Goal: Task Accomplishment & Management: Complete application form

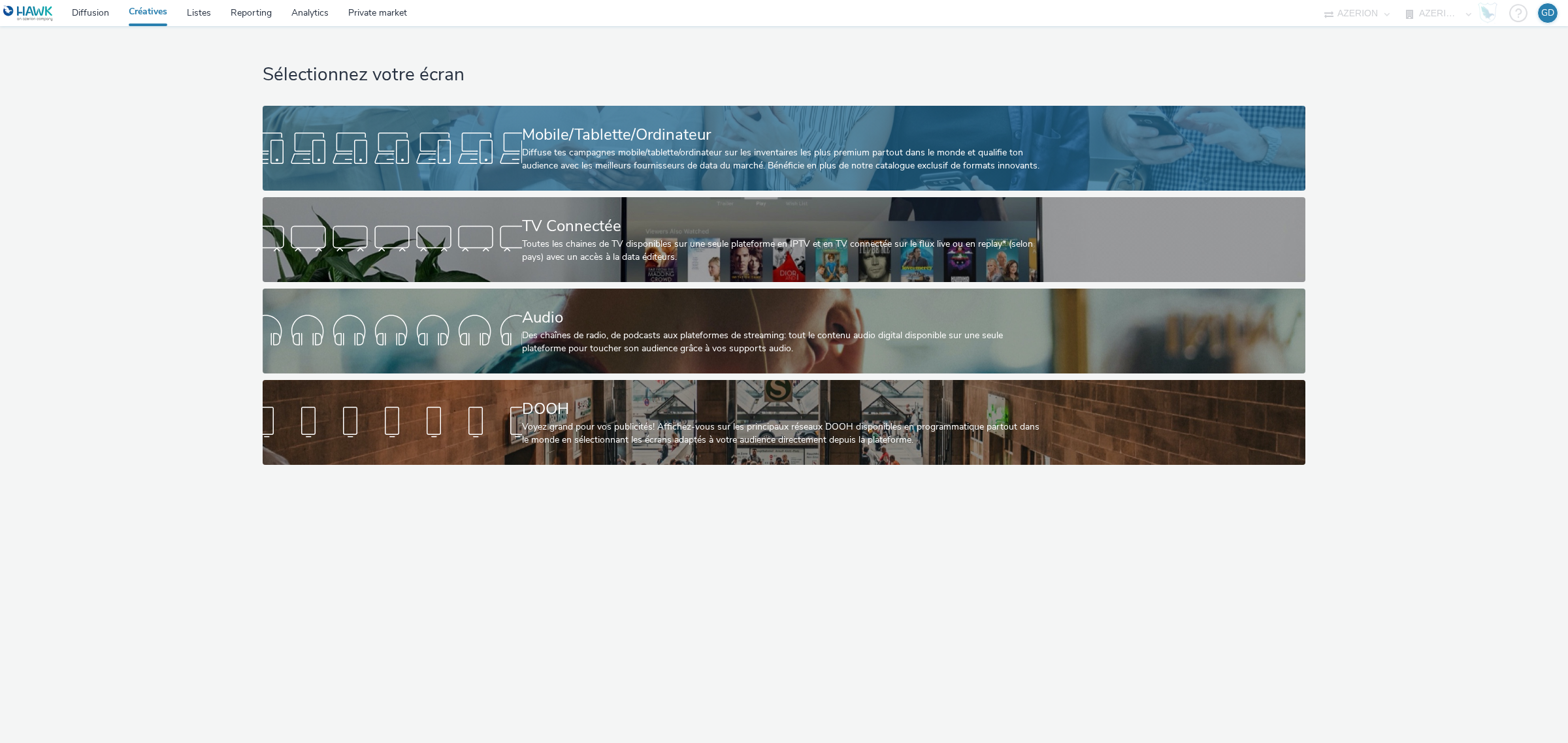
click at [601, 170] on div "Diffuse tes campagnes mobile/tablette/ordinateur sur les inventaires les plus p…" at bounding box center [781, 159] width 519 height 27
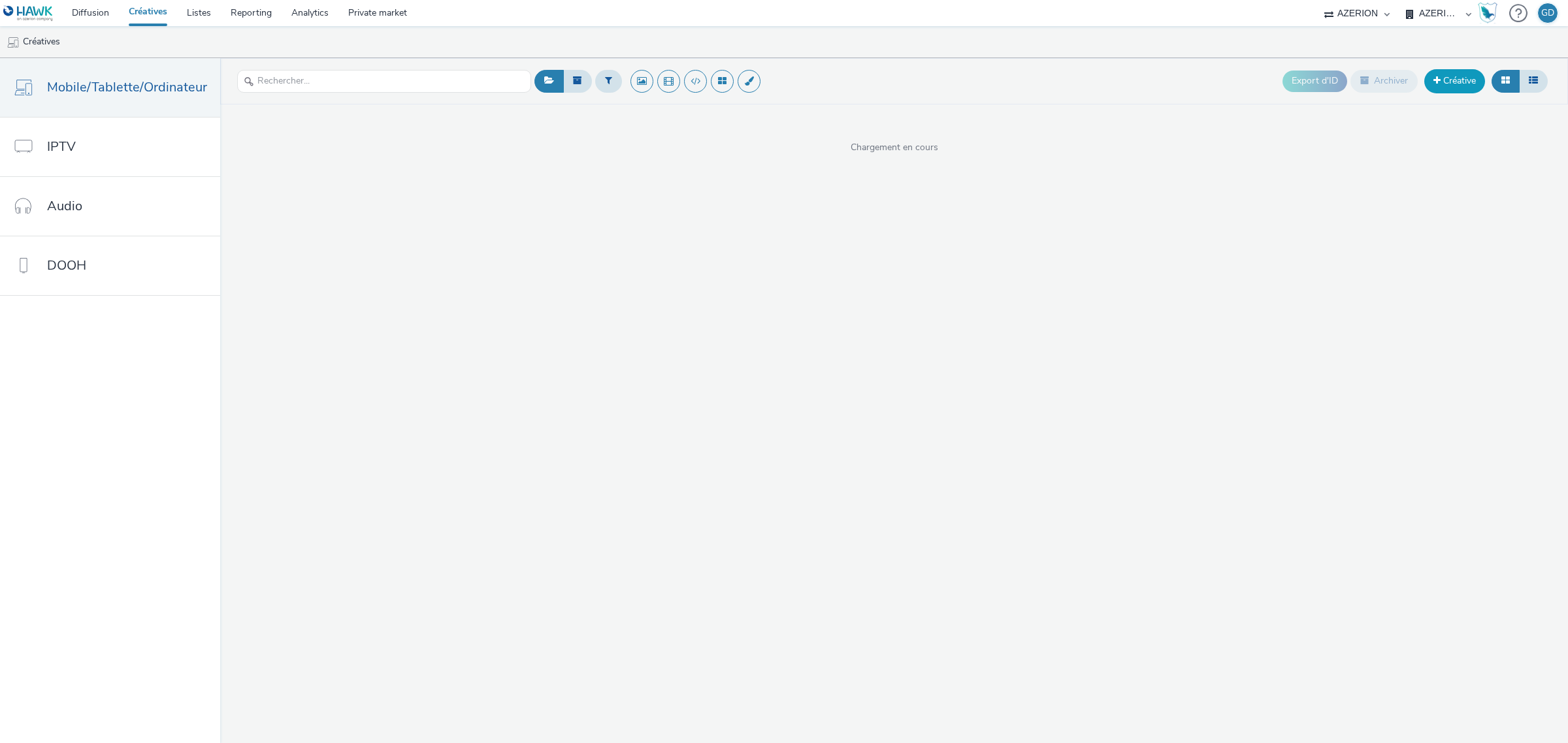
click at [1451, 86] on link "Créative" at bounding box center [1455, 81] width 61 height 23
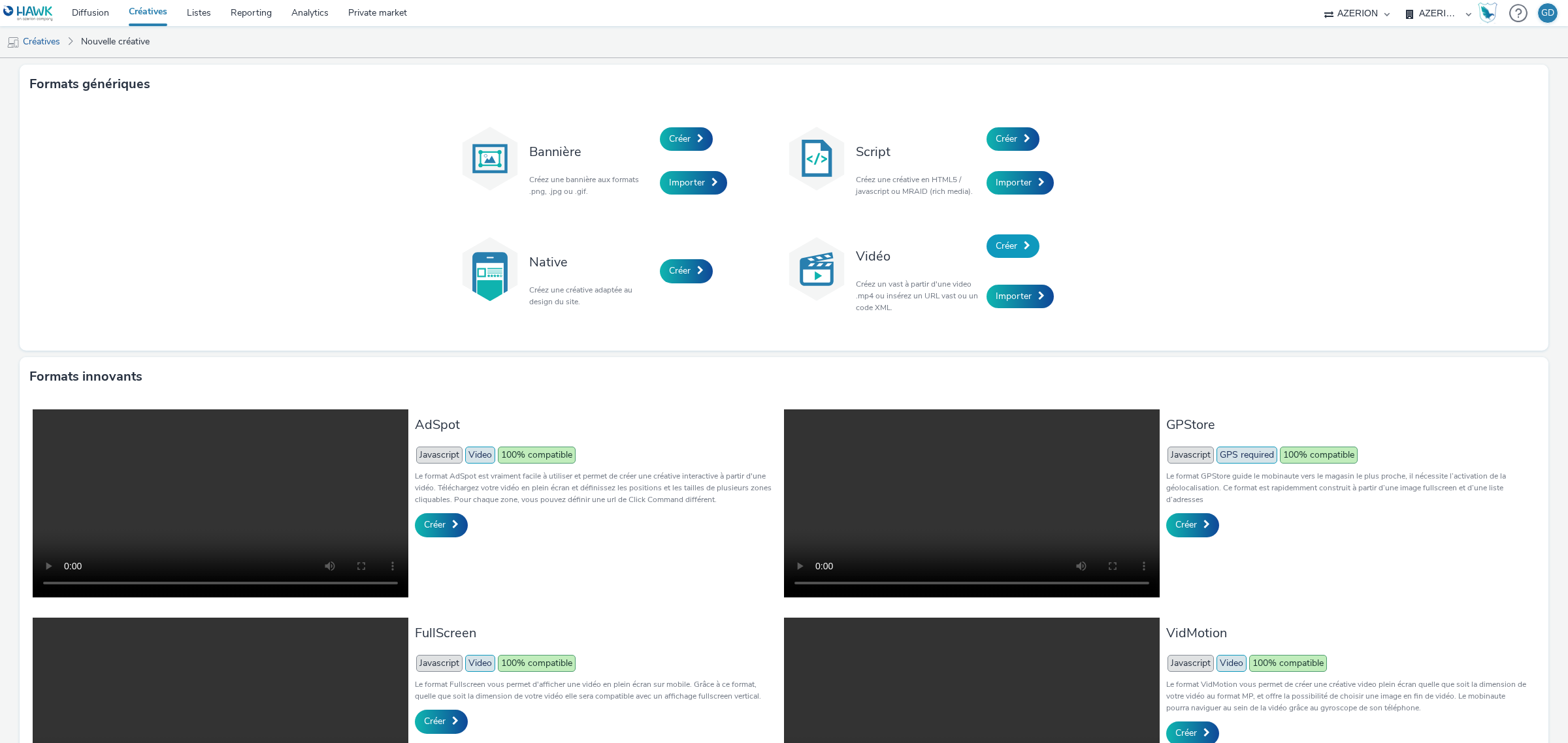
click at [1006, 246] on span "Créer" at bounding box center [1006, 245] width 21 height 13
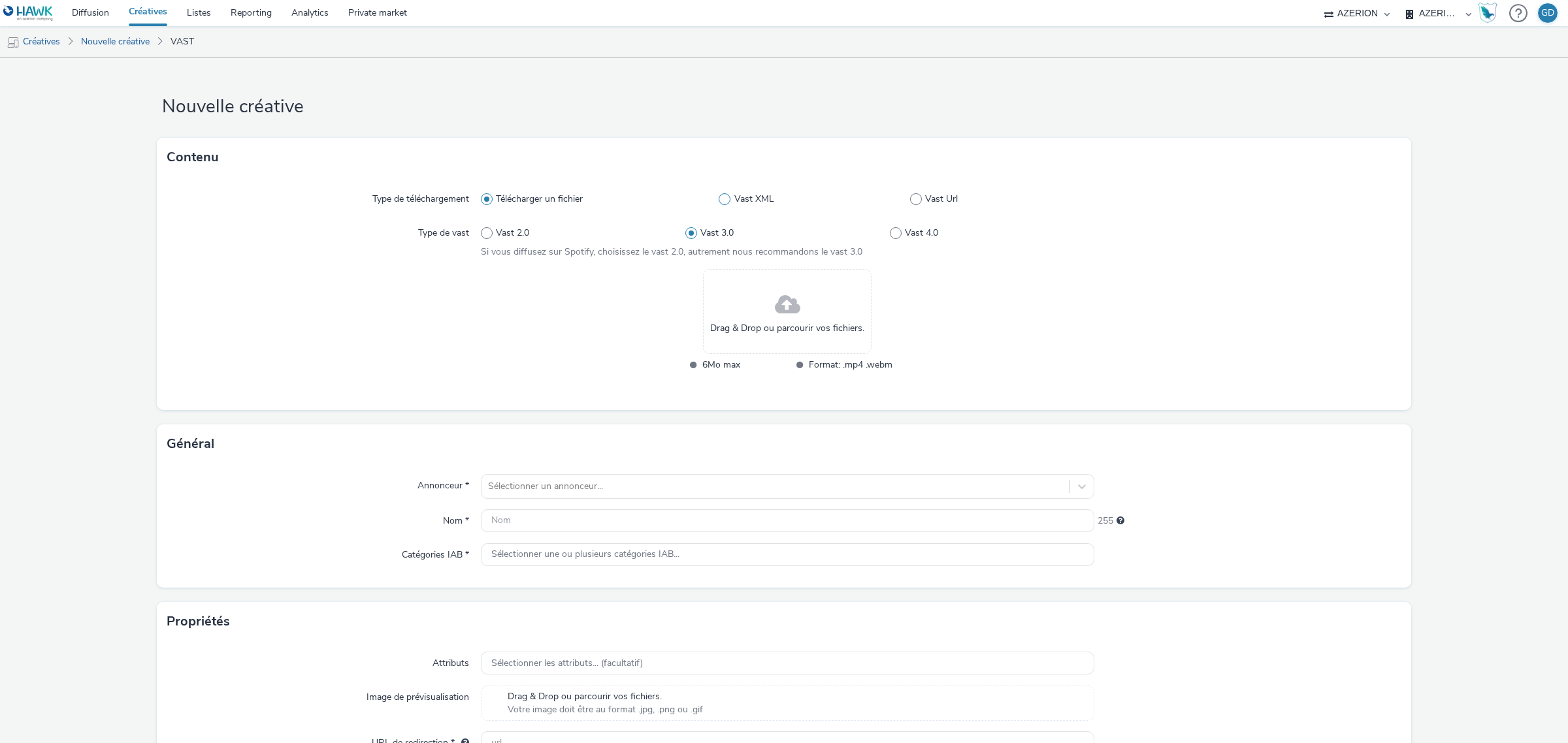
click at [911, 200] on span at bounding box center [916, 199] width 12 height 12
click at [911, 200] on input "Vast Url" at bounding box center [915, 199] width 9 height 9
radio input "false"
radio input "true"
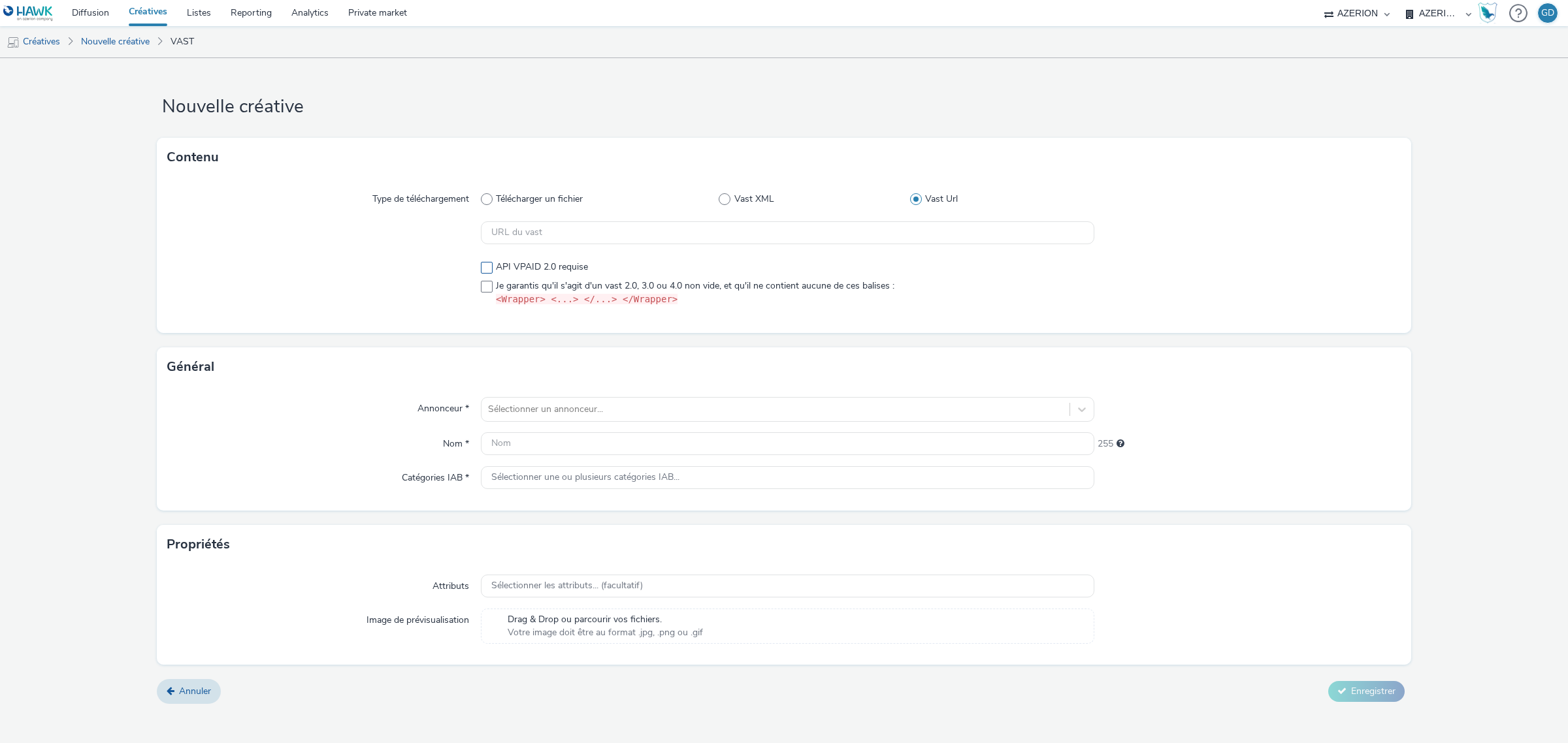
click at [487, 266] on span at bounding box center [487, 268] width 12 height 12
checkbox input "true"
click at [487, 281] on span at bounding box center [487, 287] width 12 height 12
click at [485, 289] on span at bounding box center [487, 287] width 12 height 12
checkbox input "false"
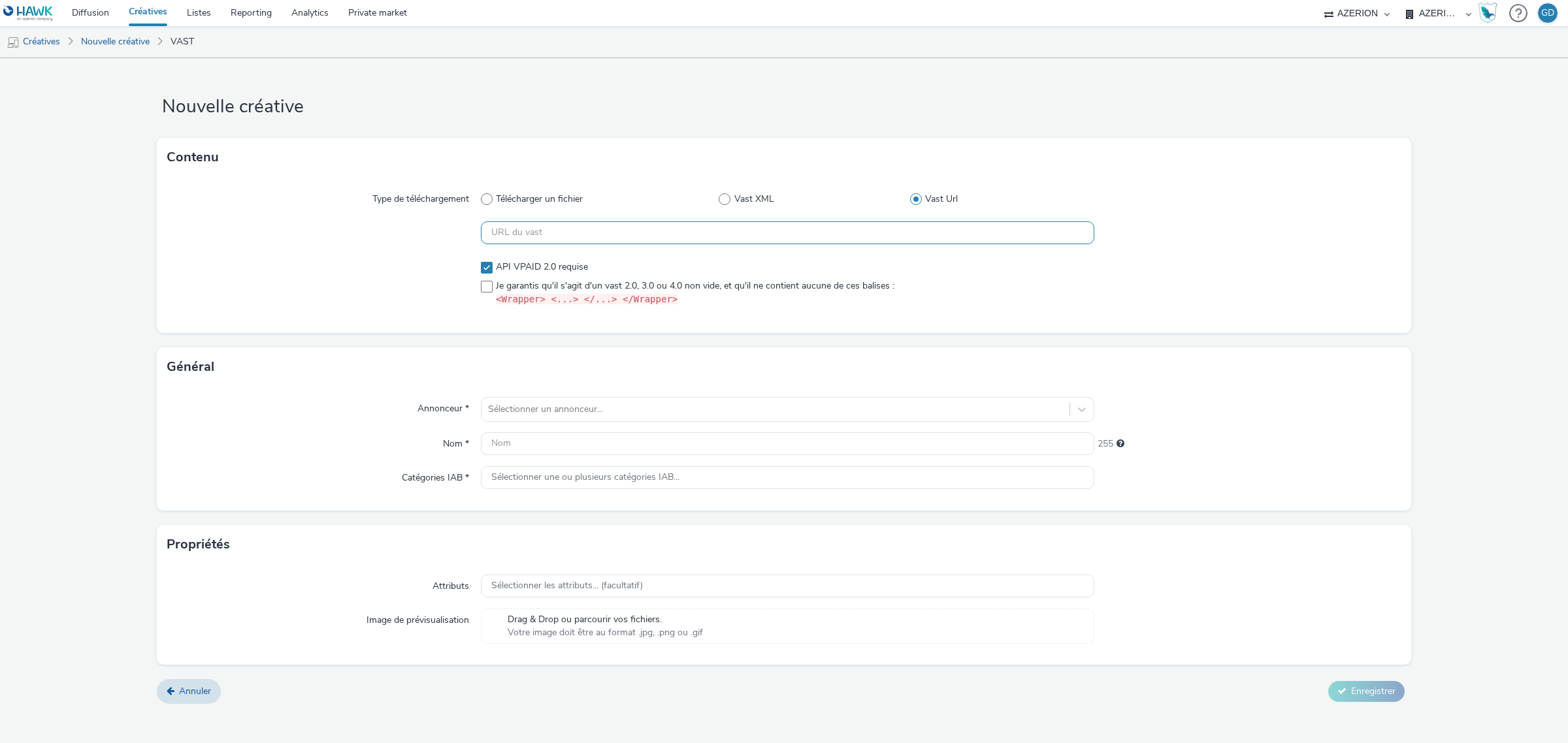
click at [586, 224] on input "text" at bounding box center [788, 233] width 614 height 23
paste input "https://[DOMAIN_NAME]/vast?vastUrl=wcrghpv6-2940532629&xid=heroiks&yid=azerion&…"
type input "https://[DOMAIN_NAME]/vast?vastUrl=wcrghpv6-2940532629&xid=heroiks&yid=azerion&…"
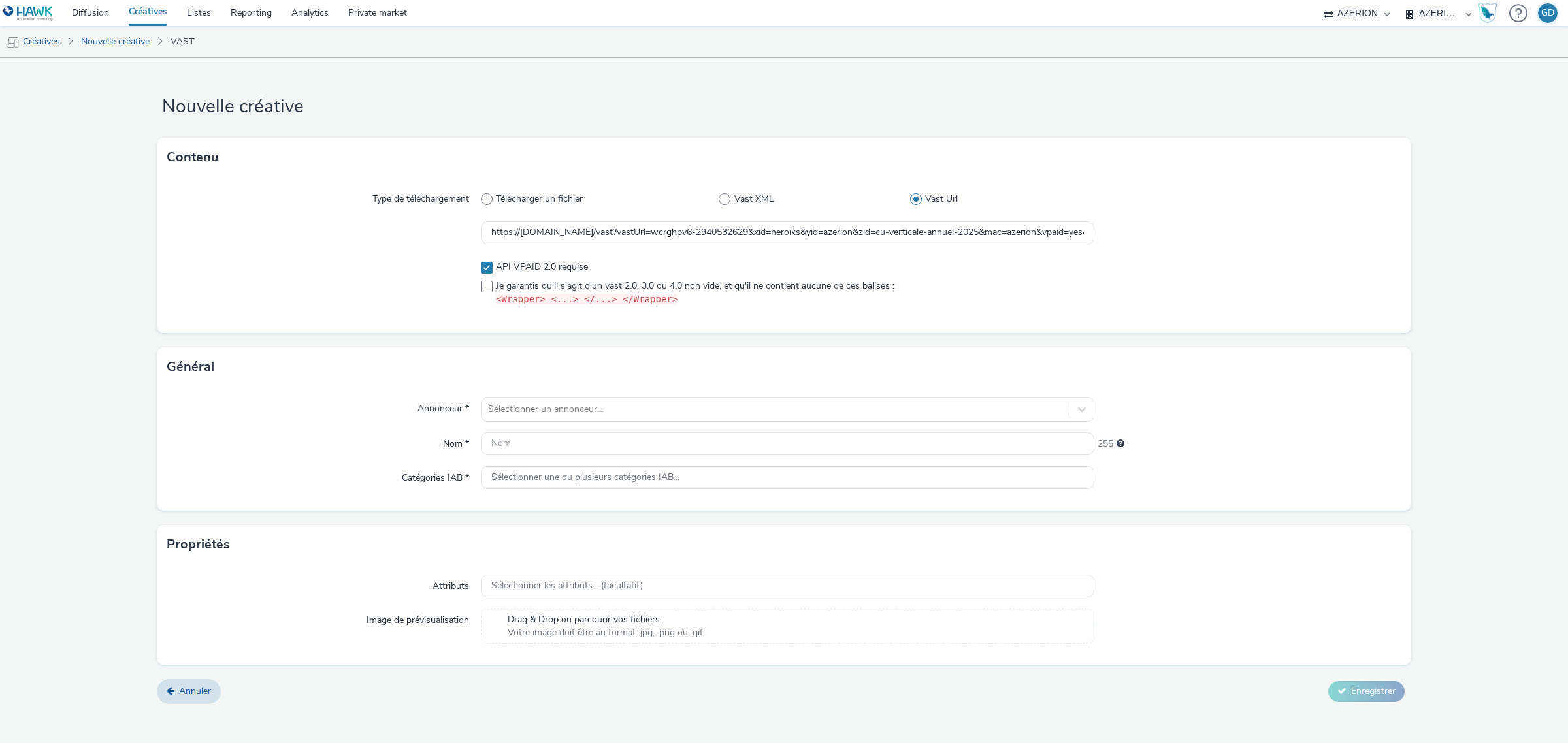
click at [490, 341] on div "Contenu Type de téléchargement Télécharger un fichier Vast XML Vast Url https:/…" at bounding box center [784, 243] width 1255 height 210
click at [514, 406] on div at bounding box center [775, 410] width 575 height 15
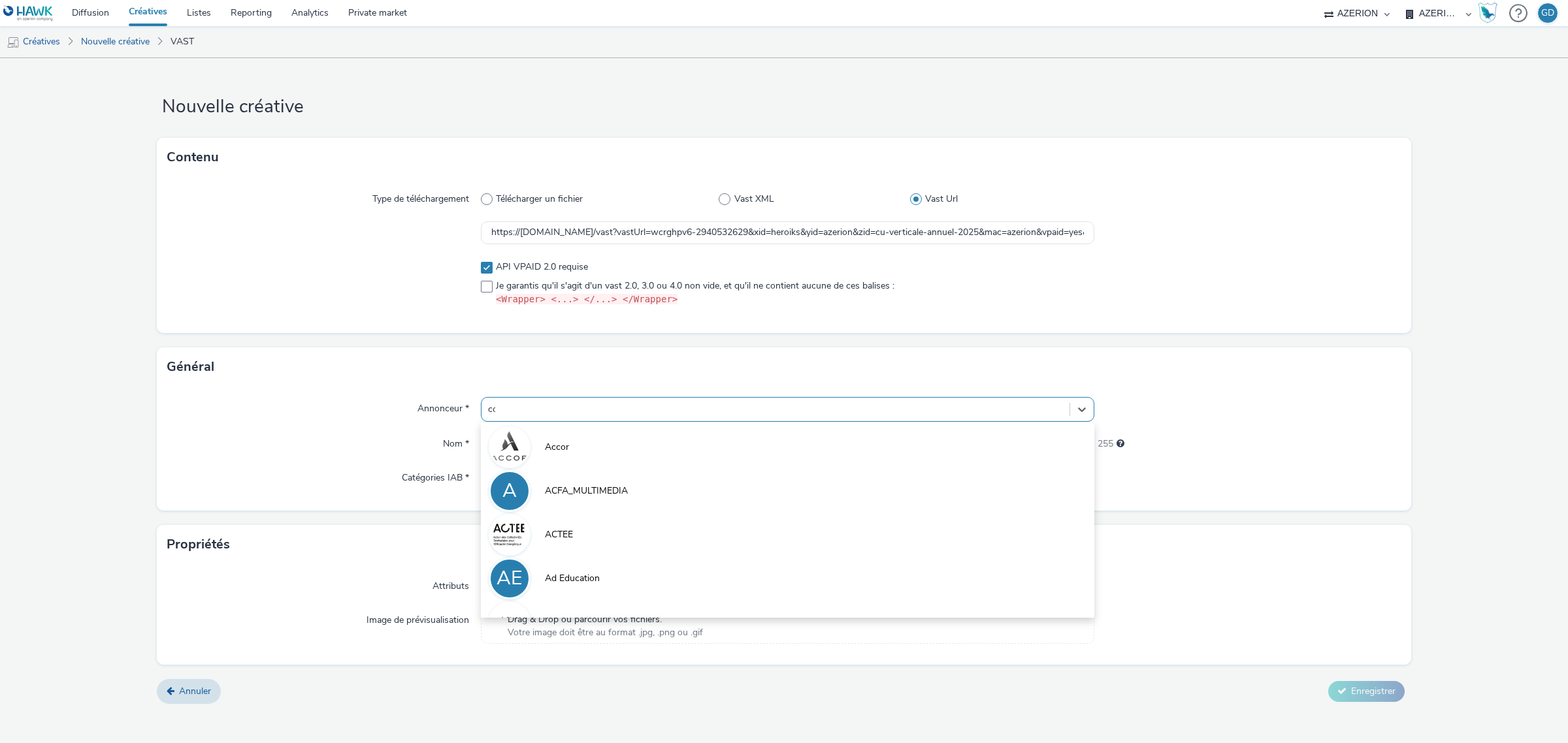
type input "coo"
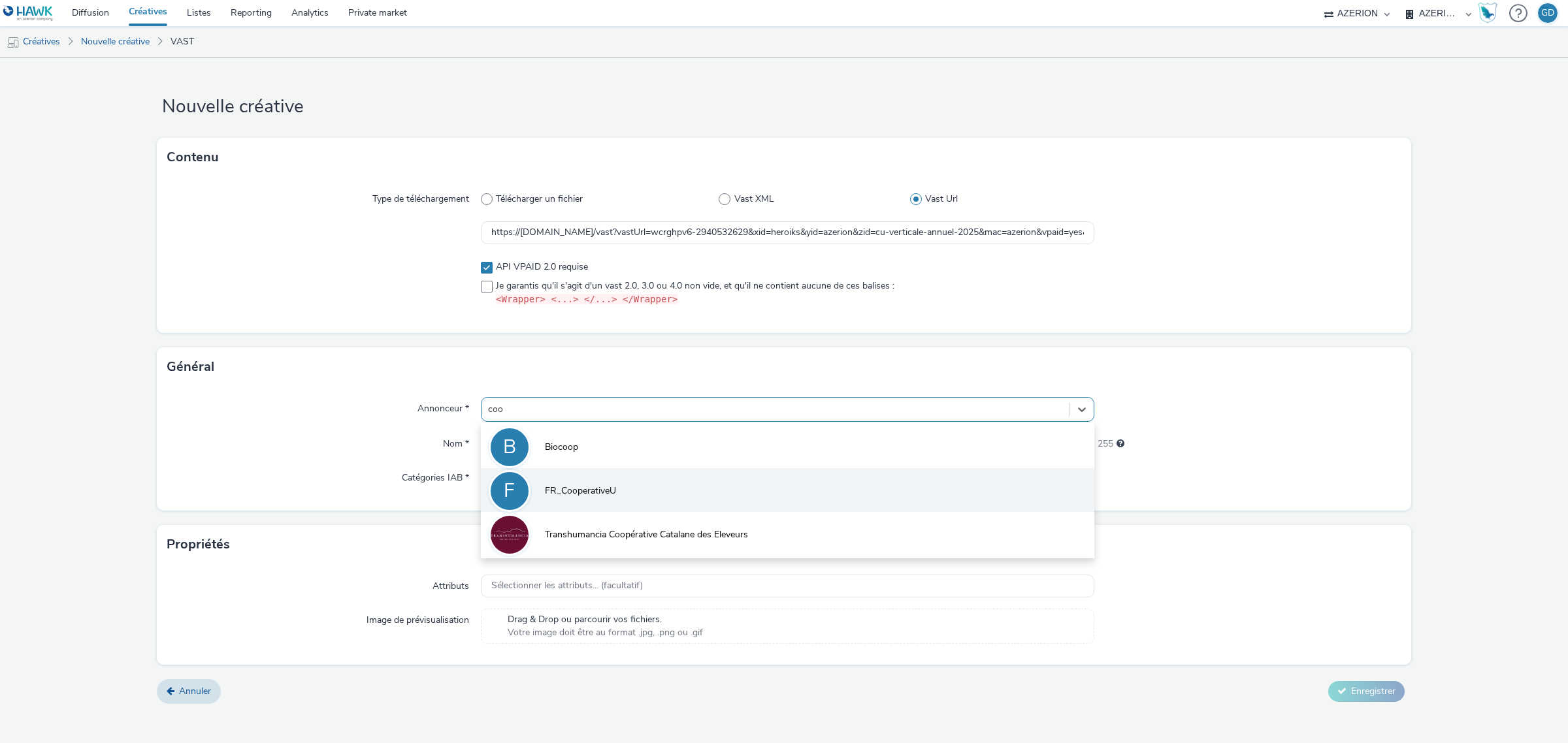
click at [521, 483] on div "F" at bounding box center [509, 491] width 42 height 42
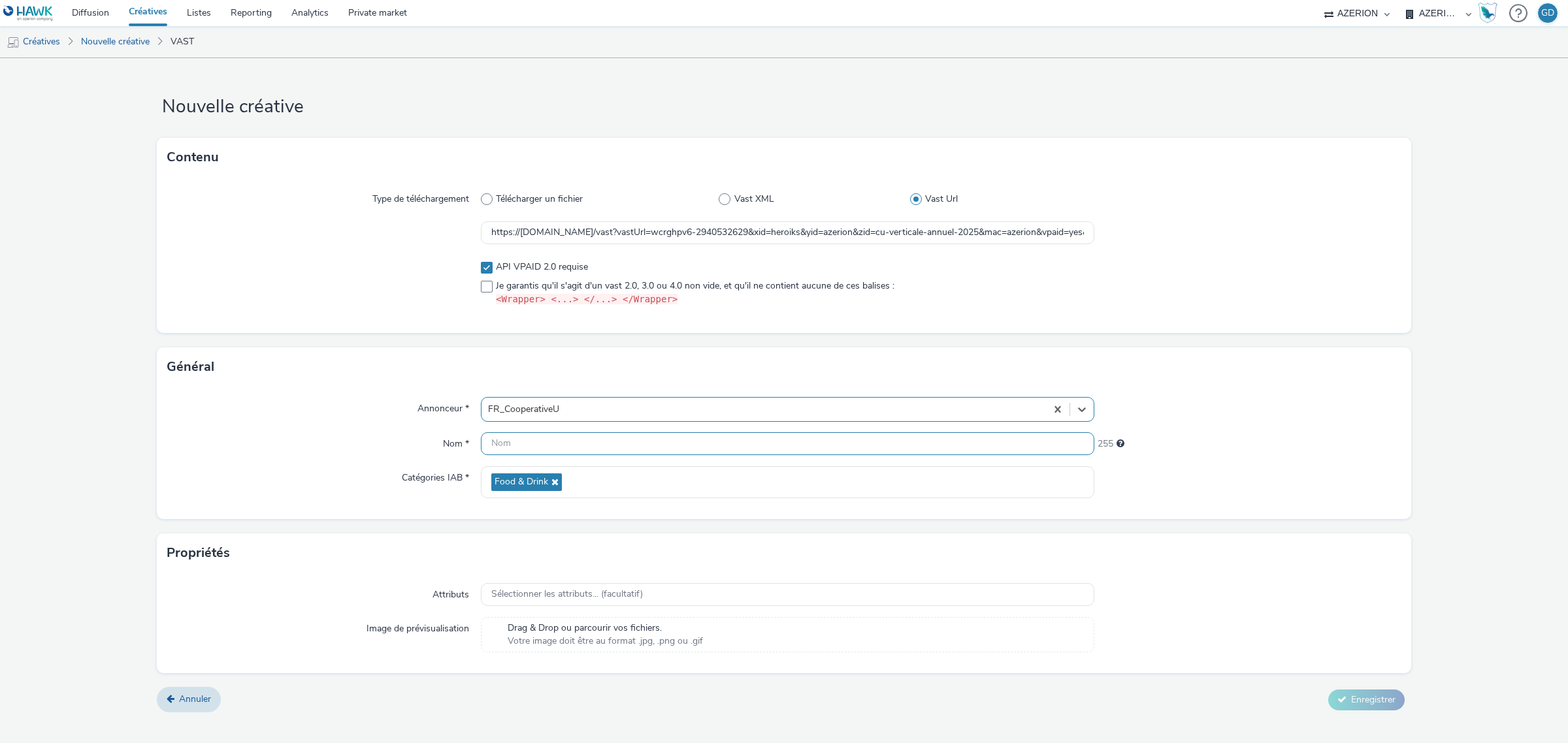
click at [515, 451] on input "text" at bounding box center [788, 443] width 614 height 23
click at [534, 445] on input "SU_Preroll_Bus_AoutSept25" at bounding box center [788, 443] width 614 height 23
click at [539, 443] on input "SU_Preroll_Bus_AoutSept25" at bounding box center [788, 443] width 614 height 23
type input "SU_Preroll_XPLN_Bus_AoutSept25"
click at [491, 271] on span at bounding box center [487, 268] width 12 height 12
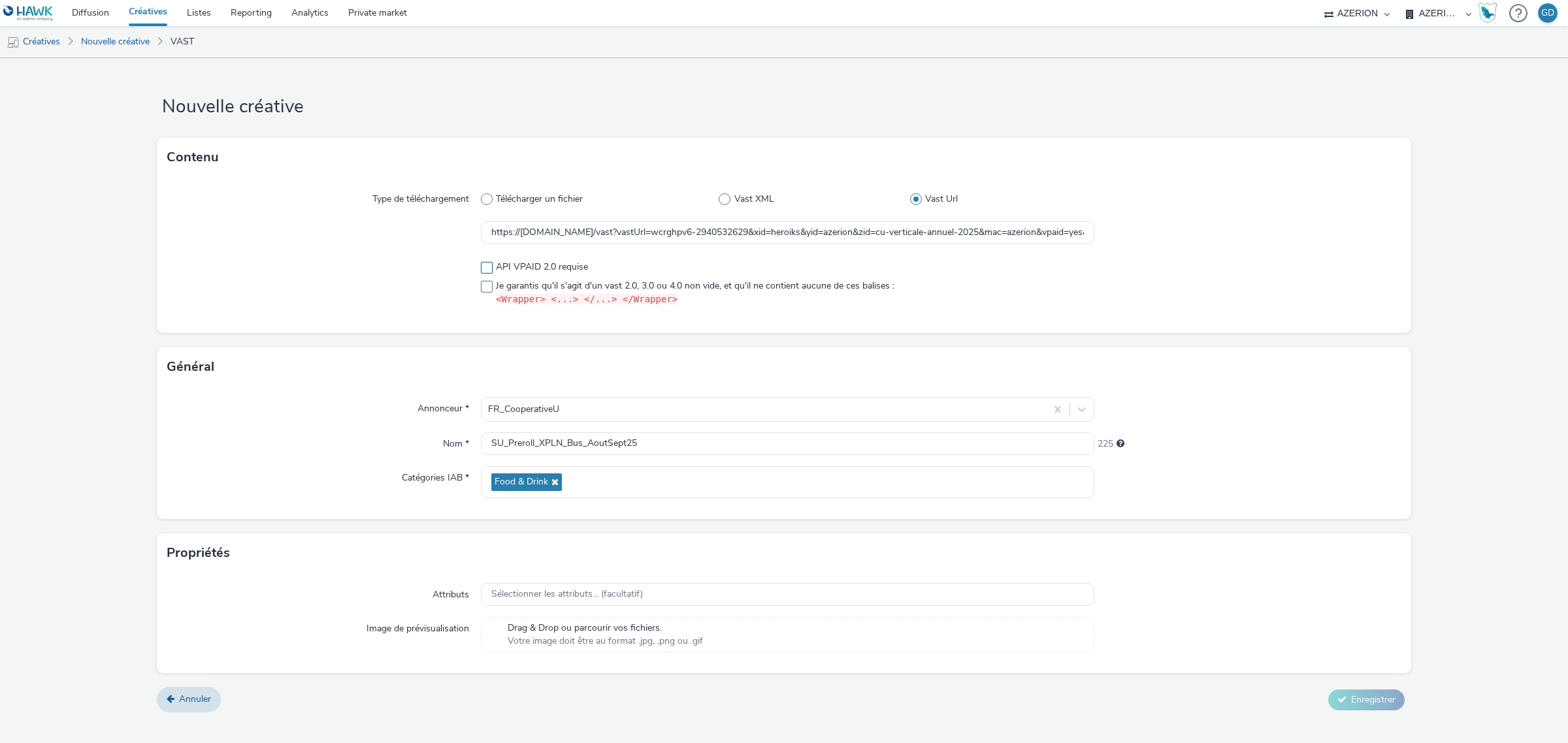
checkbox input "false"
click at [487, 278] on div "API VPAID 2.0 requise Je garantis qu'il s'agit d'un vast 2.0, 3.0 ou 4.0 non vi…" at bounding box center [788, 283] width 614 height 45
click at [487, 281] on span at bounding box center [487, 287] width 12 height 12
checkbox input "true"
click at [1374, 697] on span "Enregistrer" at bounding box center [1374, 700] width 44 height 13
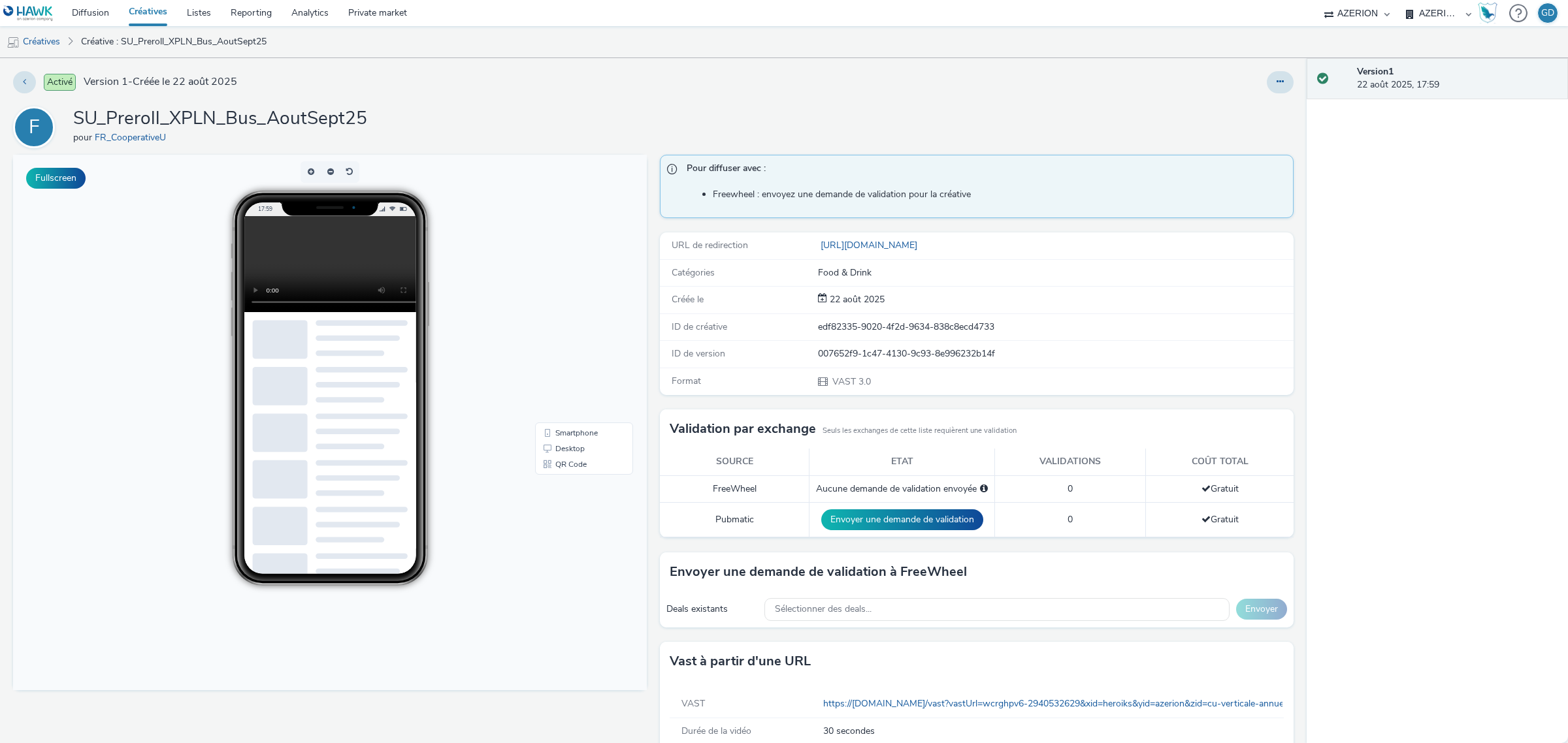
click at [307, 126] on h1 "SU_Preroll_XPLN_Bus_AoutSept25" at bounding box center [220, 119] width 294 height 25
copy h1 "SU_Preroll_XPLN_Bus_AoutSept25"
click at [160, 9] on link "Créatives" at bounding box center [148, 13] width 58 height 26
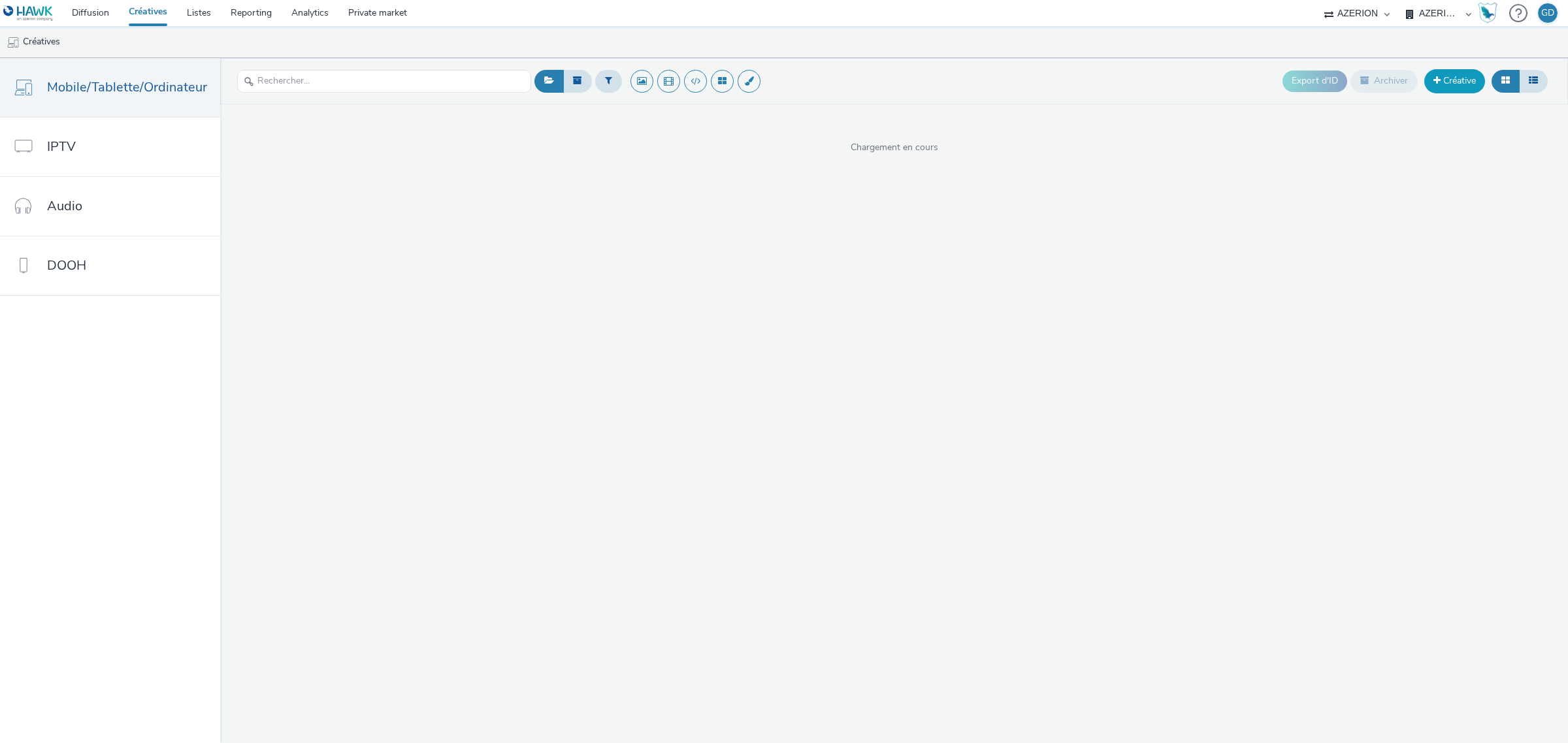
click at [1475, 84] on link "Créative" at bounding box center [1455, 81] width 61 height 23
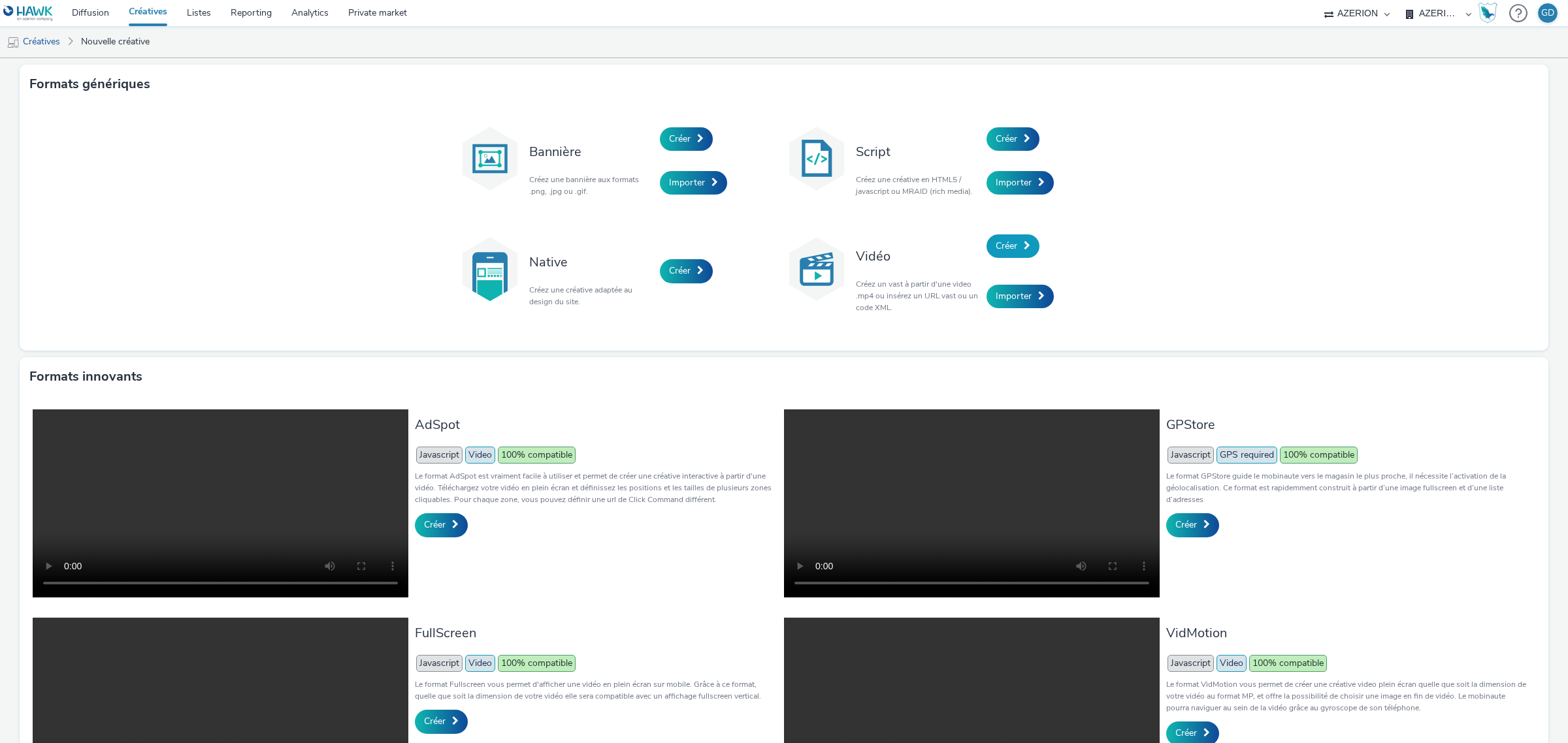
click at [1004, 243] on span "Créer" at bounding box center [1006, 245] width 21 height 13
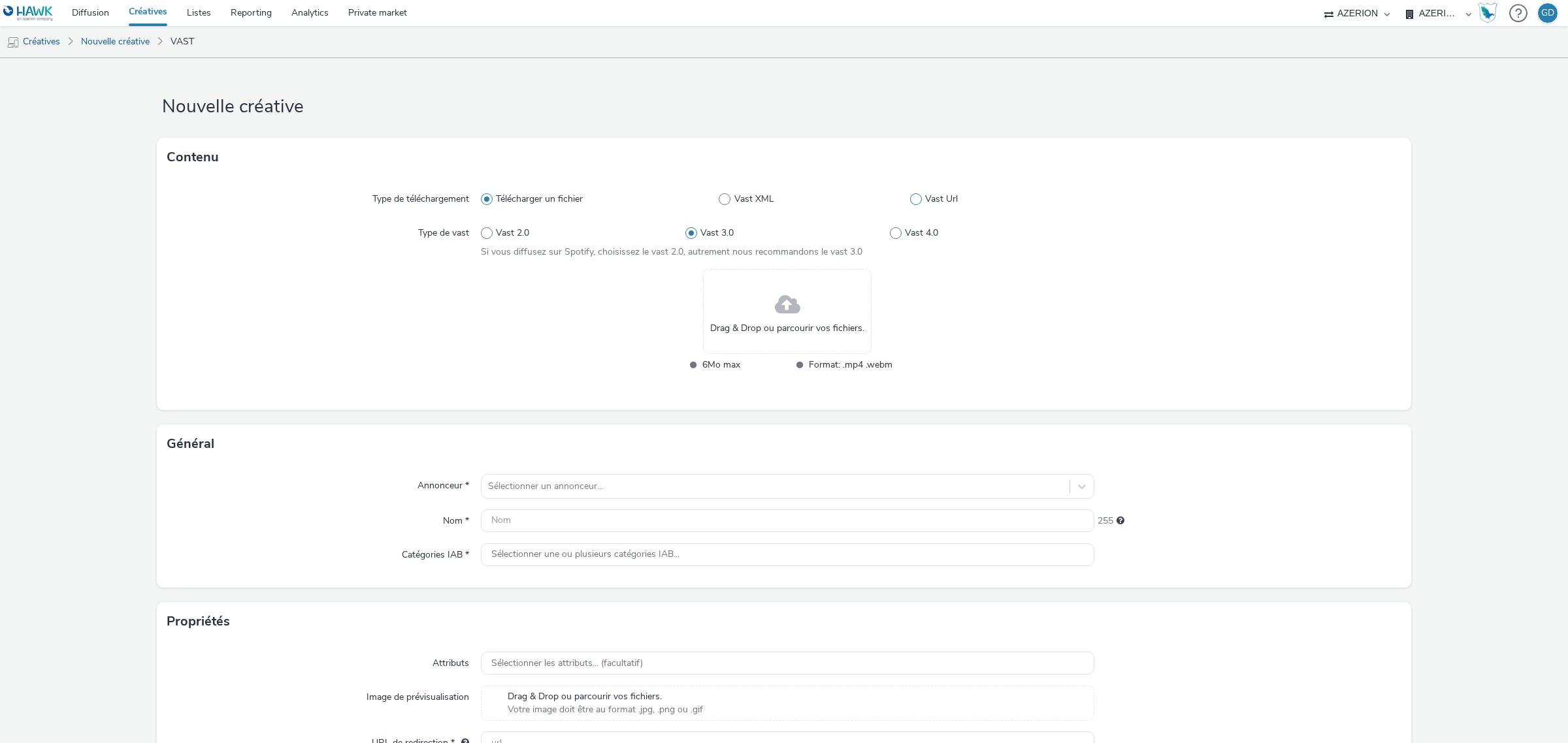
click at [912, 200] on span at bounding box center [916, 199] width 12 height 12
click at [912, 200] on input "Vast Url" at bounding box center [915, 199] width 9 height 9
radio input "false"
radio input "true"
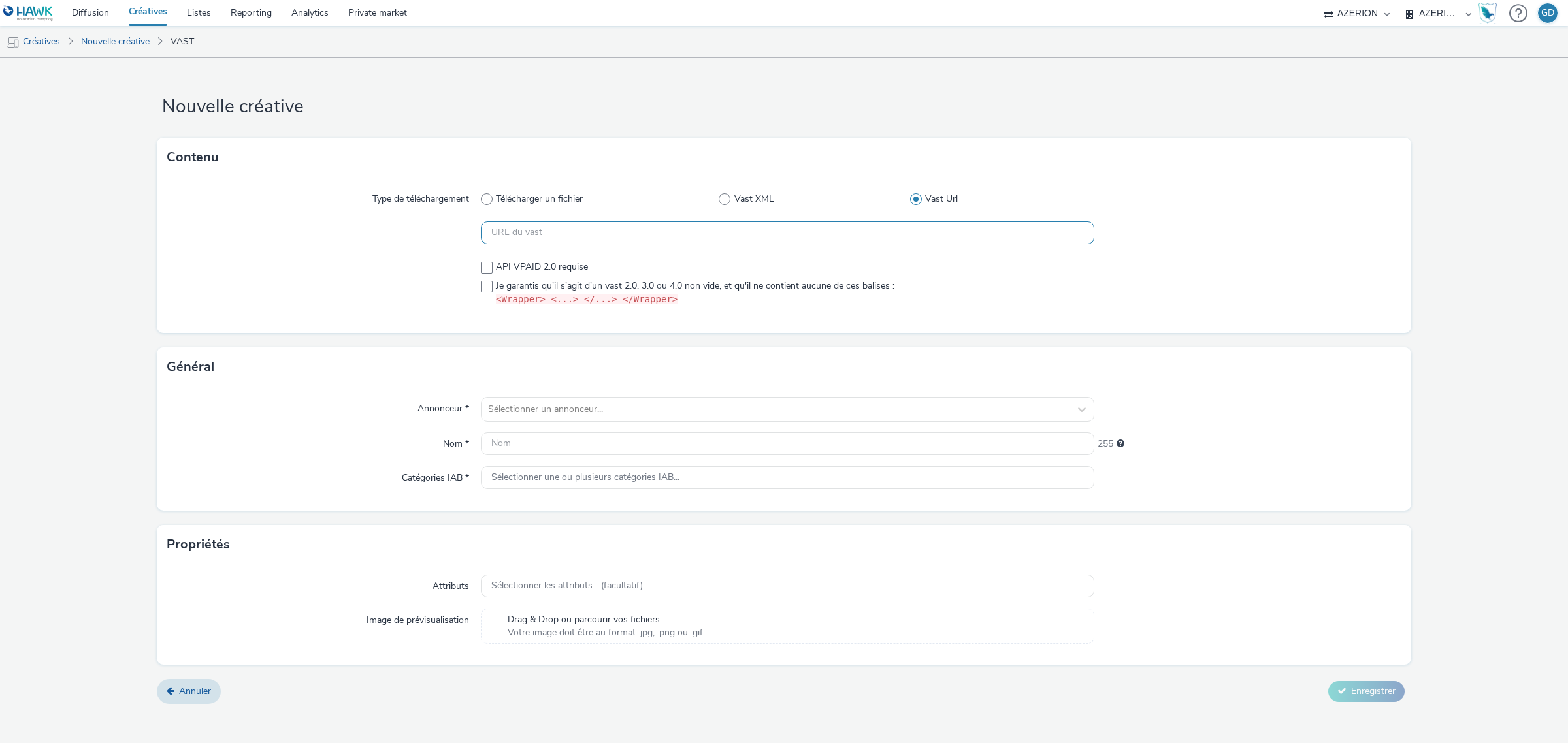
click at [523, 234] on input "text" at bounding box center [788, 233] width 614 height 23
paste input "SU_Preroll_XPLN_Bus_AoutSept25"
type input "SU_Preroll_XPLN_Bus_AoutSept25"
click at [485, 285] on div "API VPAID 2.0 requise Je garantis qu'il s'agit d'un vast 2.0, 3.0 ou 4.0 non vi…" at bounding box center [788, 283] width 614 height 45
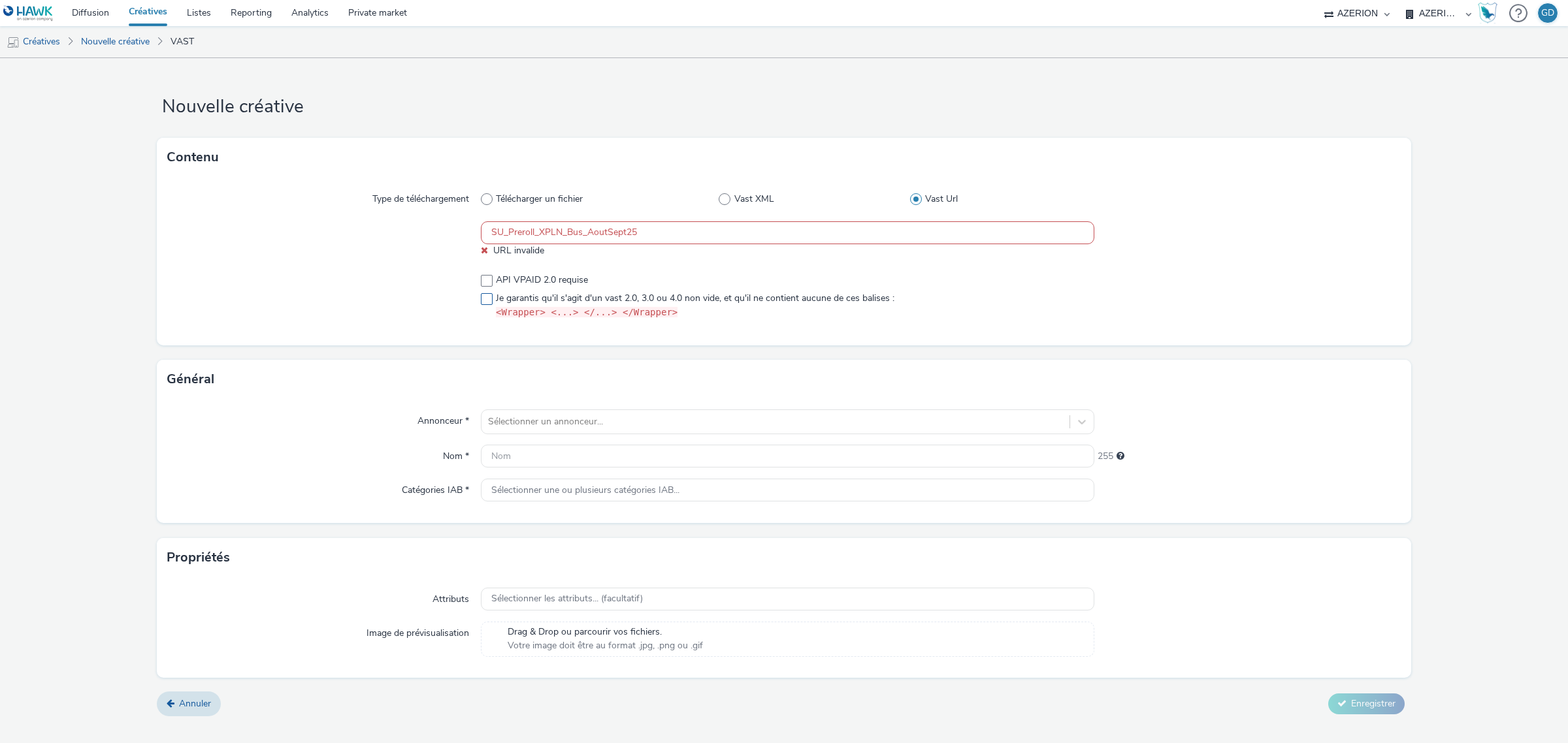
click at [488, 299] on span at bounding box center [487, 300] width 12 height 12
checkbox input "true"
click at [500, 223] on input "SU_Preroll_XPLN_Bus_AoutSept25" at bounding box center [788, 233] width 614 height 23
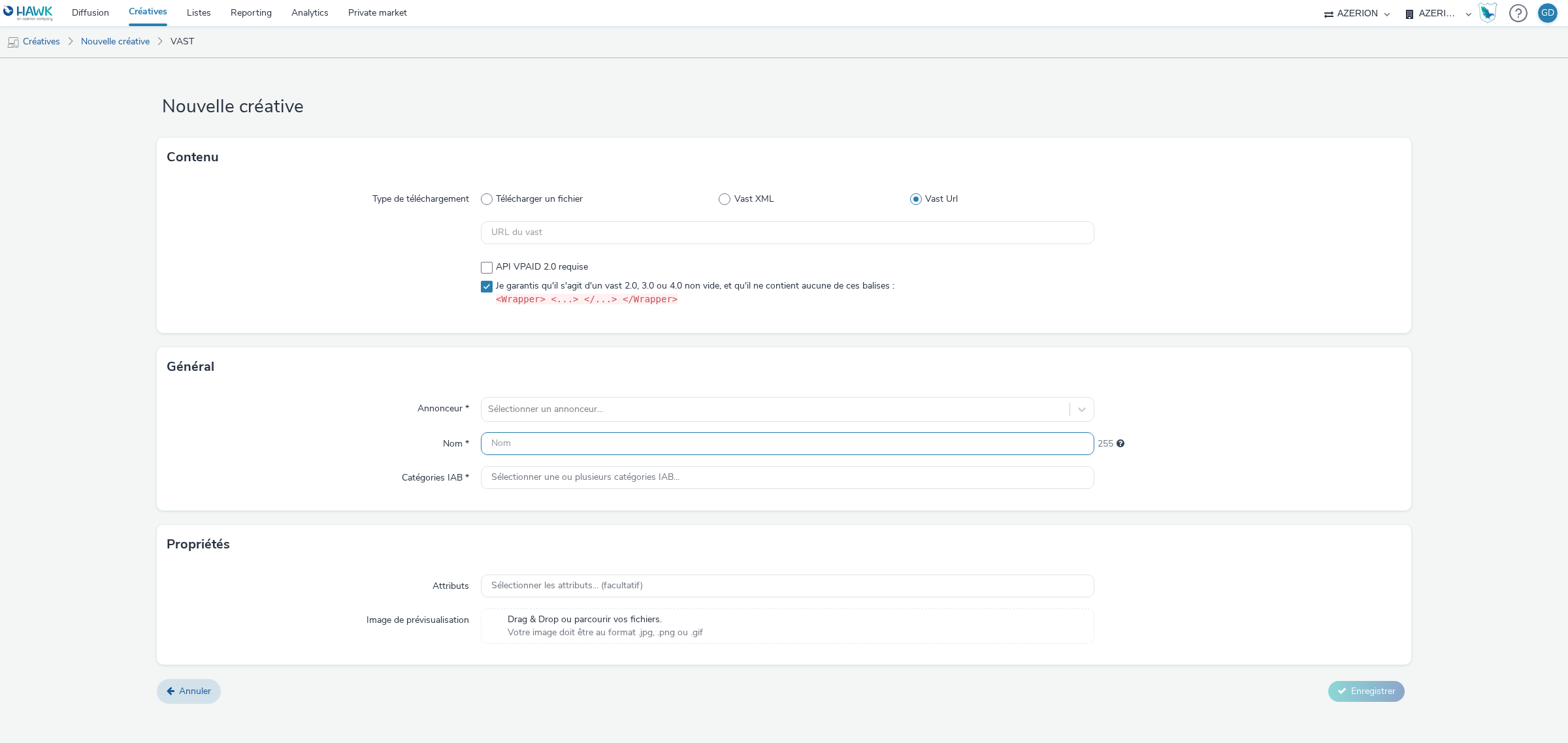
click at [541, 442] on div "Annonceur * Sélectionner un annonceur... Nom * 255 Catégories IAB * Sélectionne…" at bounding box center [784, 448] width 1255 height 124
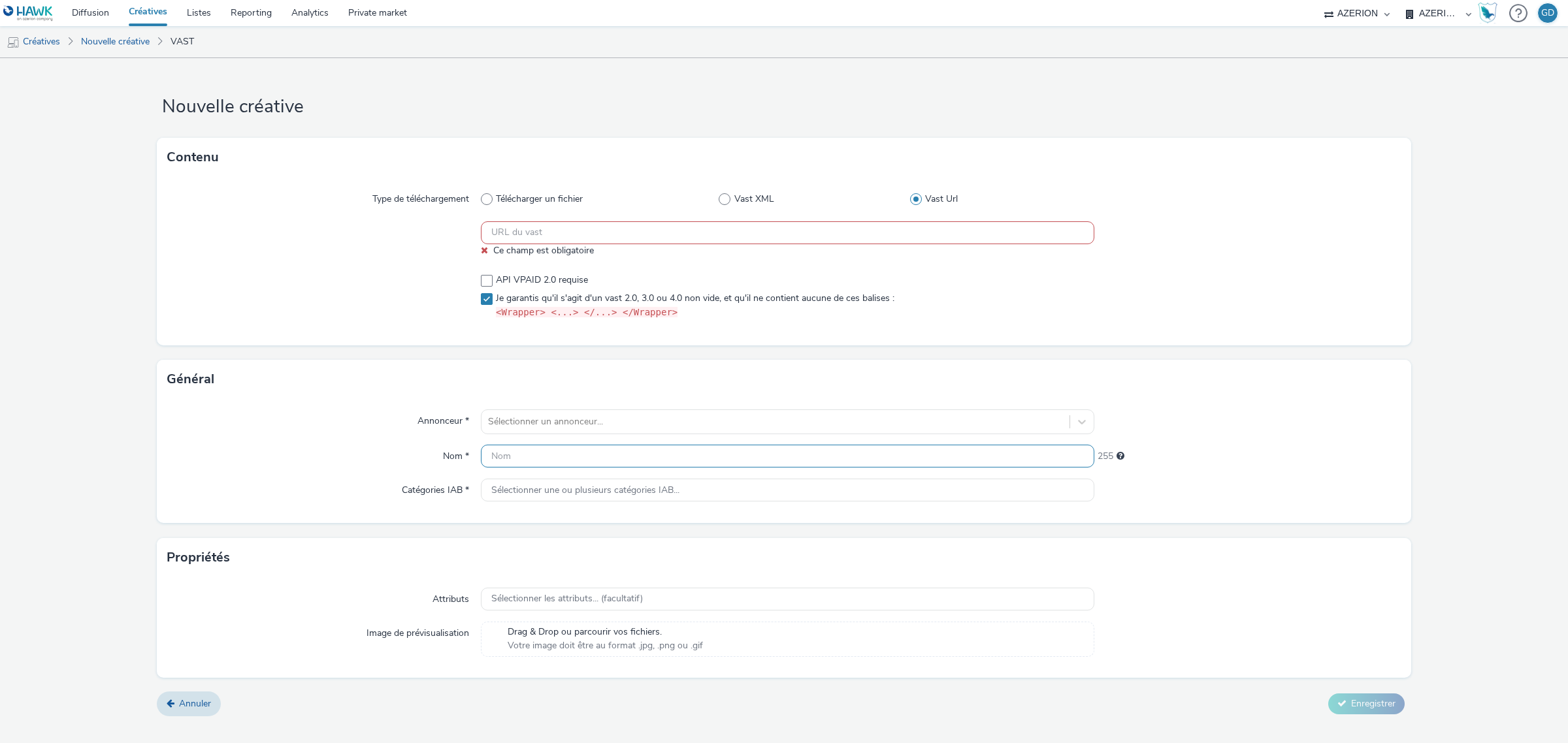
paste input "SU_Preroll_XPLN_Bus_AoutSept25"
type input "SU_Preroll_XPLN_Bus_AoutSept25"
click at [547, 423] on div at bounding box center [775, 422] width 575 height 15
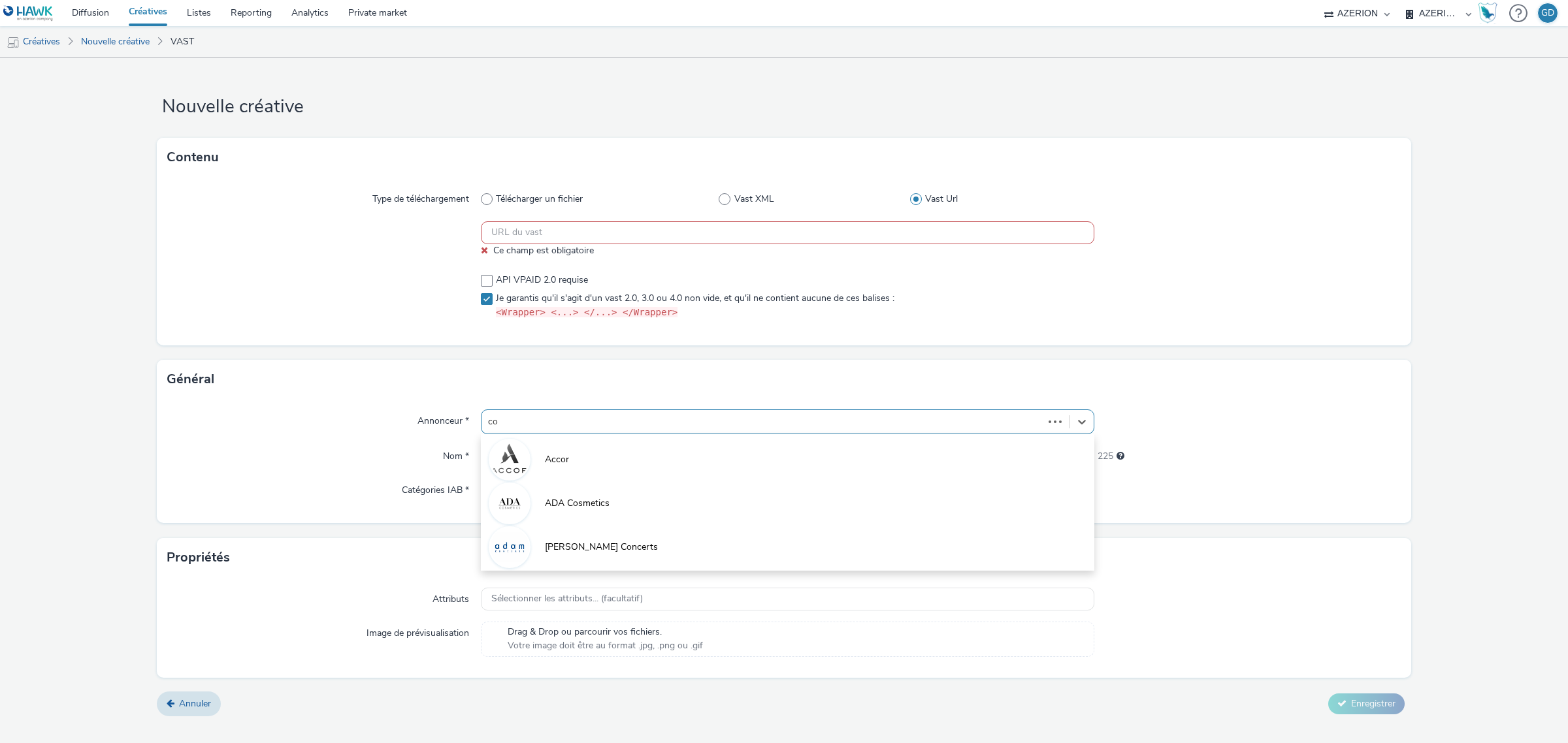
type input "coo"
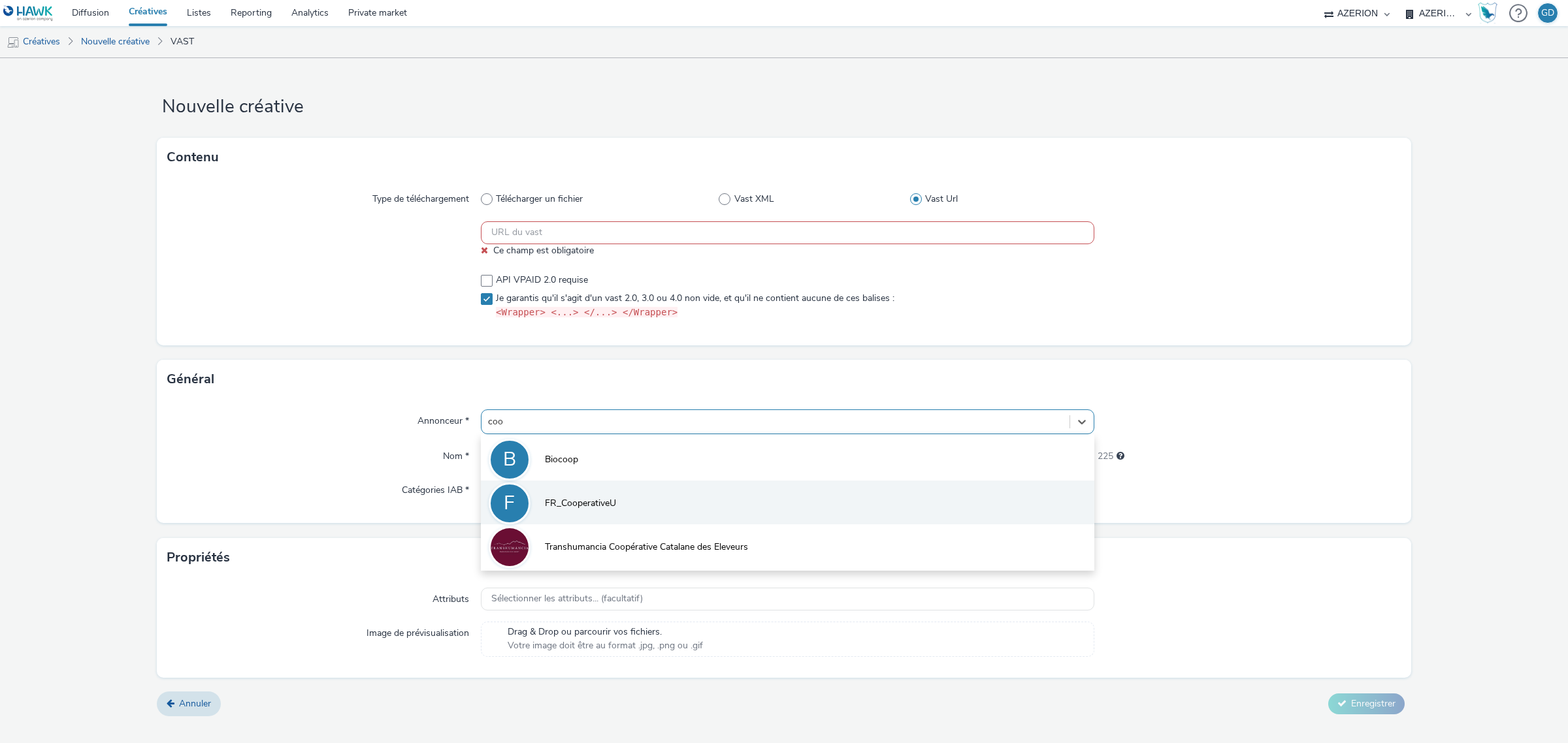
click at [542, 509] on li "F FR_CooperativeU" at bounding box center [788, 502] width 614 height 43
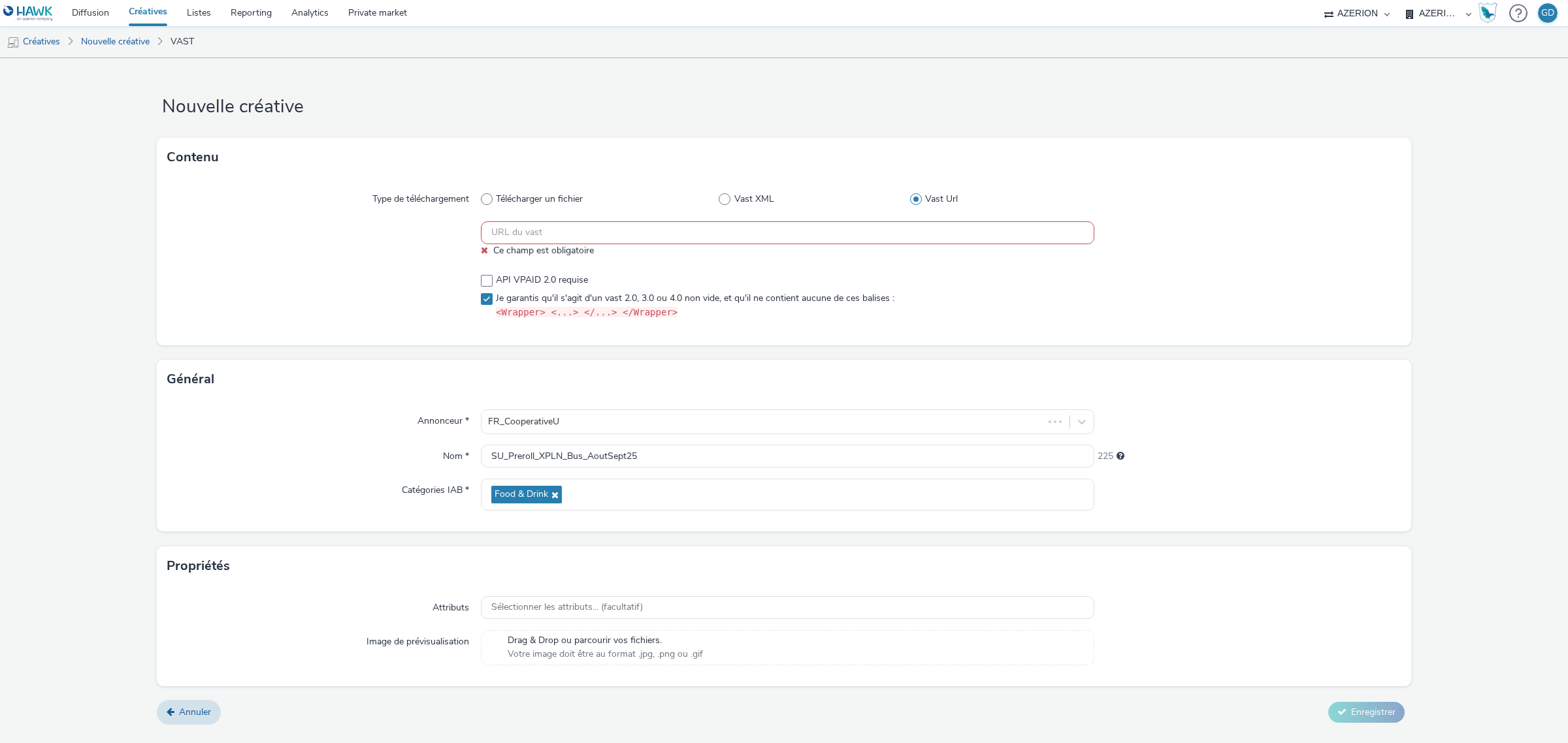
click at [531, 225] on input "text" at bounding box center [788, 233] width 614 height 23
paste input "SU_Preroll_XPLN_Bus_AoutSept25"
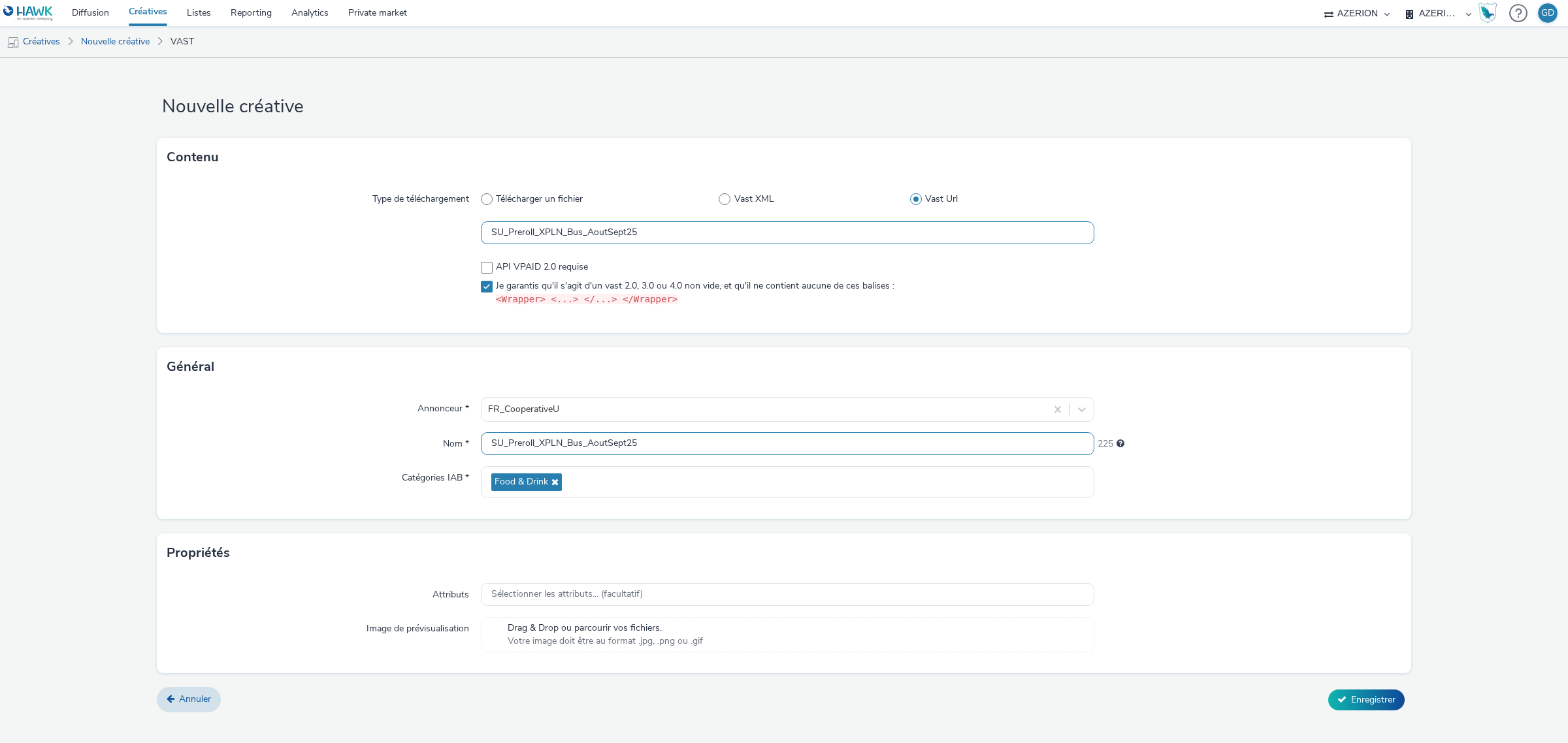
type input "SU_Preroll_XPLN_Bus_AoutSept25"
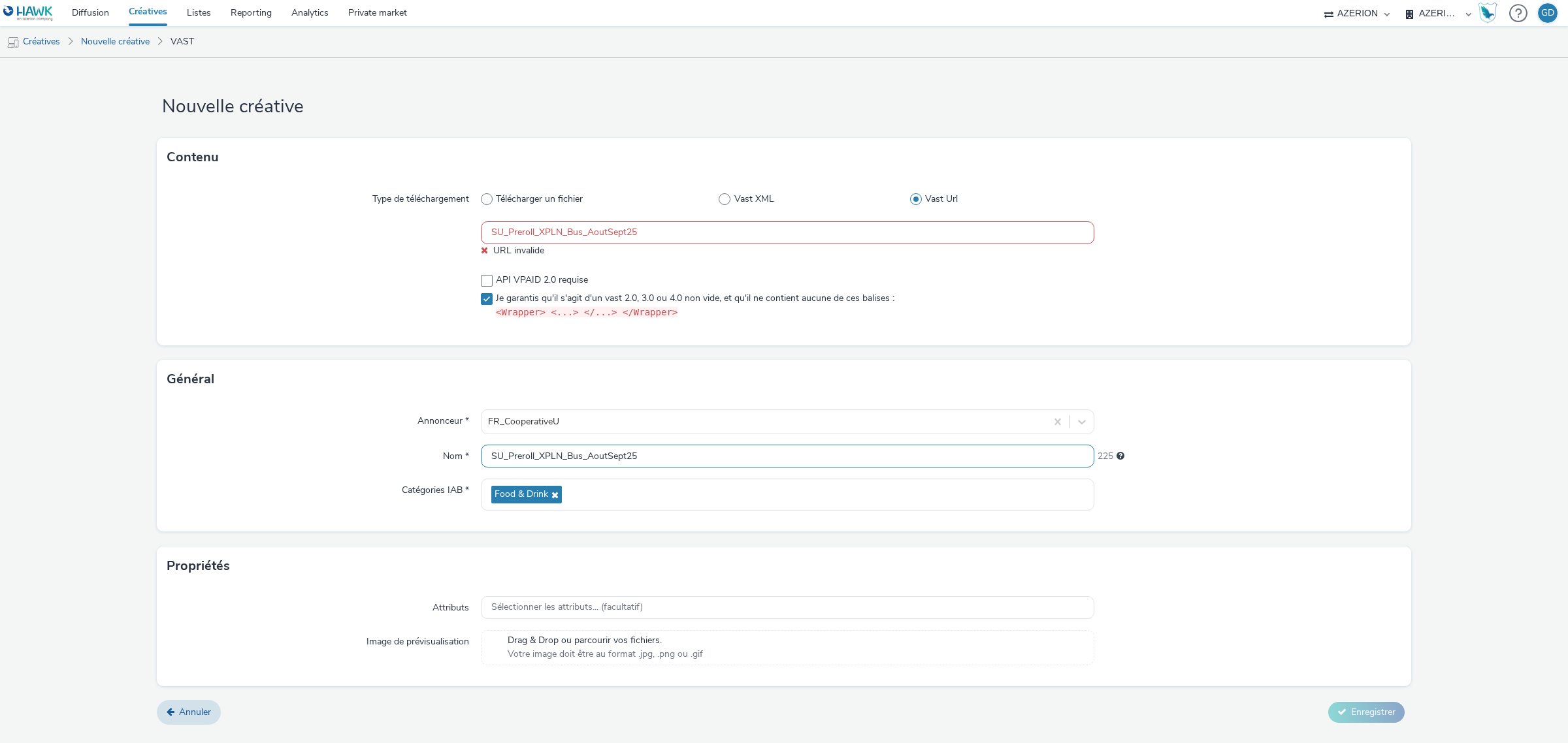
drag, startPoint x: 567, startPoint y: 445, endPoint x: 580, endPoint y: 448, distance: 13.3
click at [580, 448] on input "SU_Preroll_XPLN_Bus_AoutSept25" at bounding box center [788, 456] width 614 height 23
type input "SU_Preroll_XPLN_PrixCoutant_AoutSept25"
drag, startPoint x: 651, startPoint y: 232, endPoint x: 450, endPoint y: 227, distance: 201.1
click at [450, 227] on div "SU_Preroll_XPLN_Bus_AoutSept25 URL invalide" at bounding box center [784, 239] width 1234 height 36
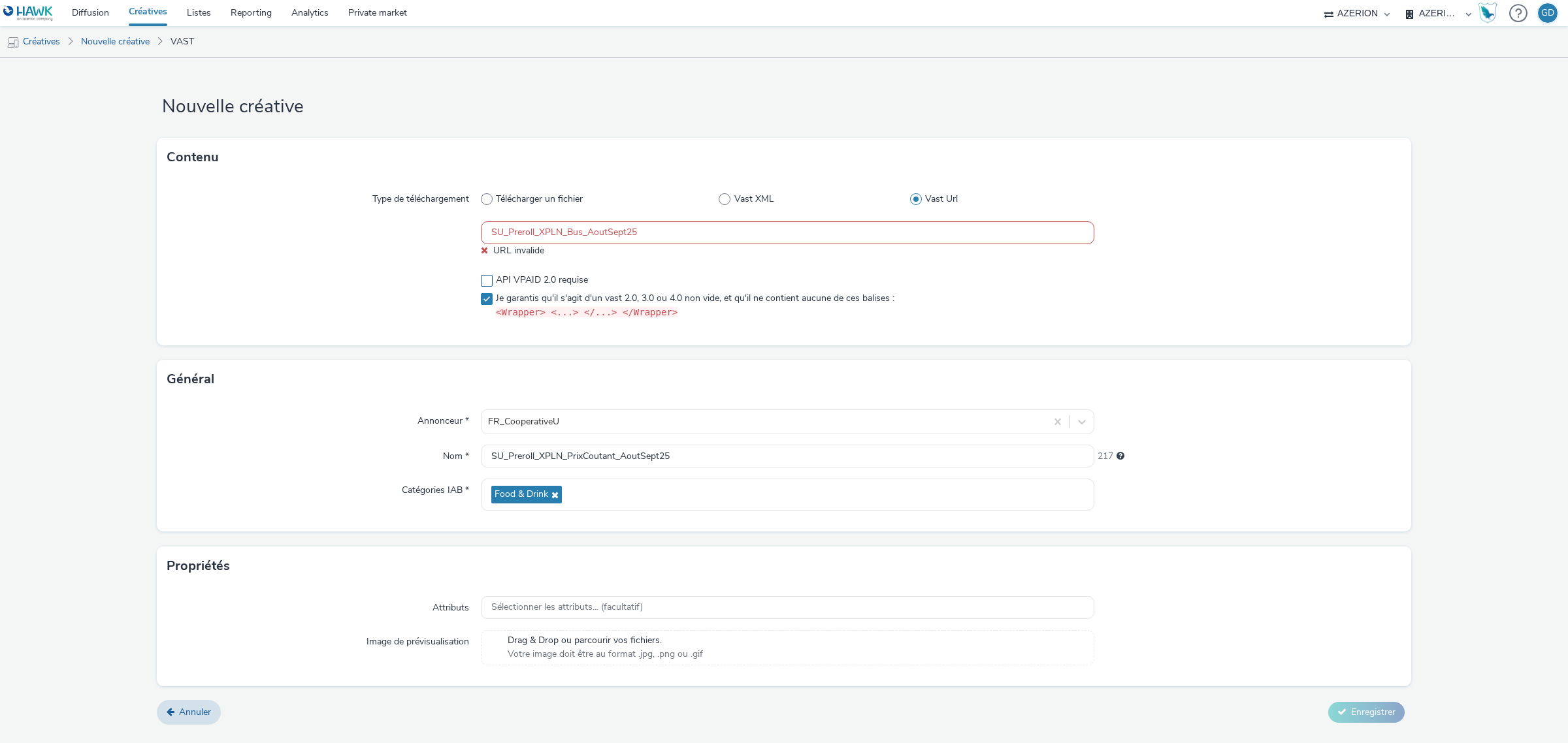
paste input "https://[DOMAIN_NAME]/vast?vastUrl=huebrxdf1473093972&xid=heroiks&yid=azerion&z…"
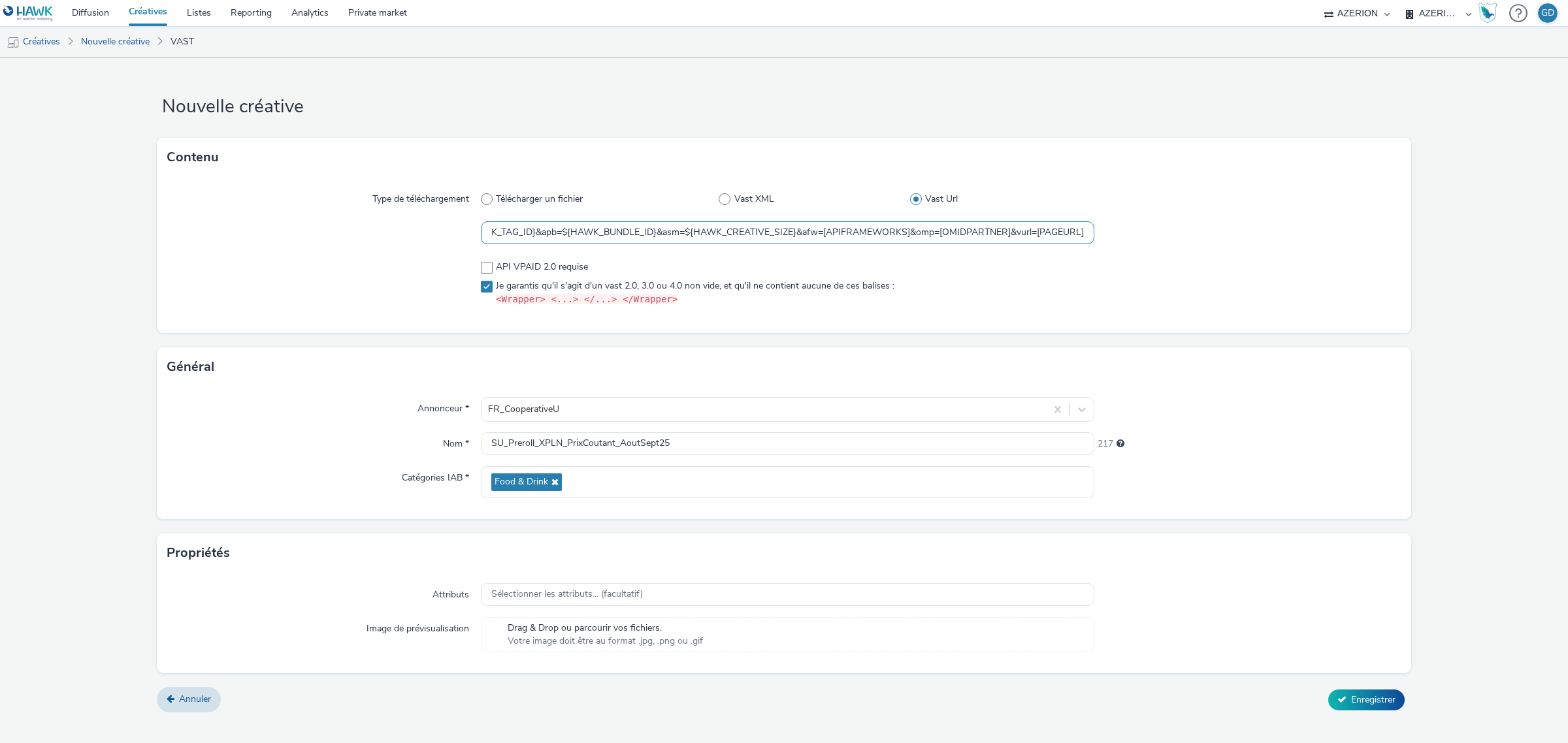
type input "https://[DOMAIN_NAME]/vast?vastUrl=huebrxdf1473093972&xid=heroiks&yid=azerion&z…"
click at [1331, 322] on div "Type de téléchargement Télécharger un fichier Vast XML Vast Url https://[DOMAIN…" at bounding box center [784, 255] width 1255 height 157
click at [1377, 699] on span "Enregistrer" at bounding box center [1374, 700] width 44 height 13
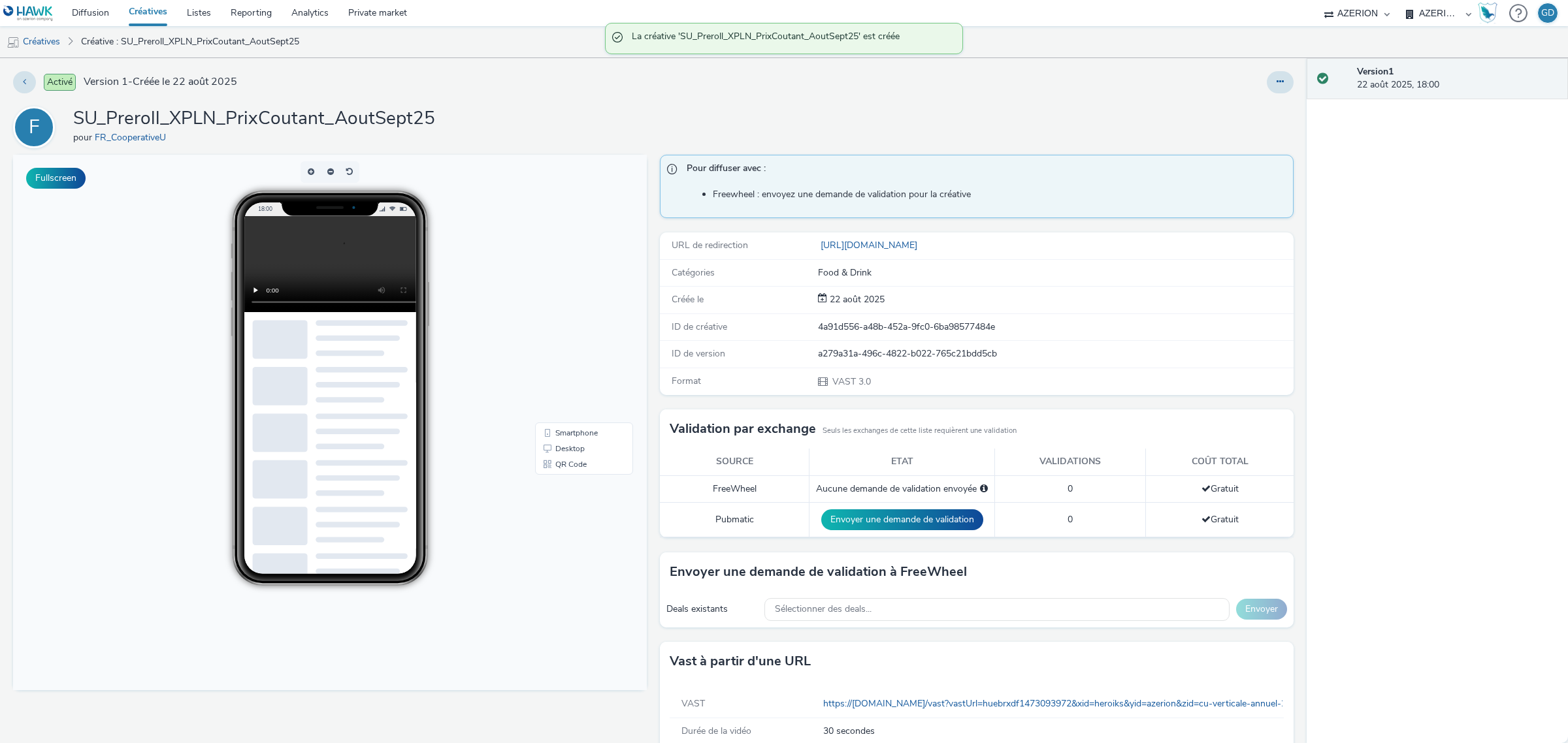
click at [368, 128] on h1 "SU_Preroll_XPLN_PrixCoutant_AoutSept25" at bounding box center [254, 119] width 362 height 25
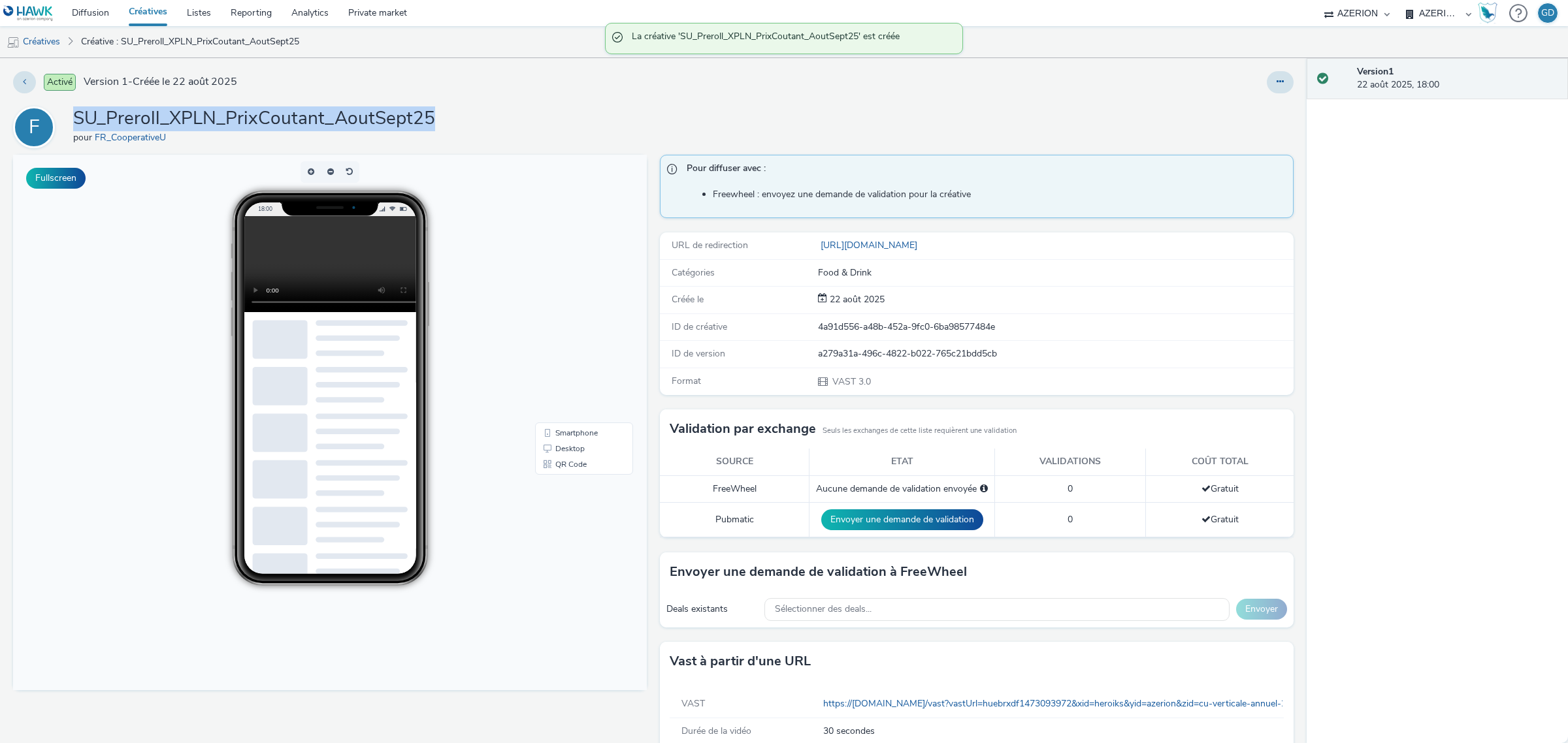
click at [368, 128] on h1 "SU_Preroll_XPLN_PrixCoutant_AoutSept25" at bounding box center [254, 119] width 362 height 25
copy h1 "SU_Preroll_XPLN_PrixCoutant_AoutSept25"
click at [155, 8] on link "Créatives" at bounding box center [148, 13] width 58 height 26
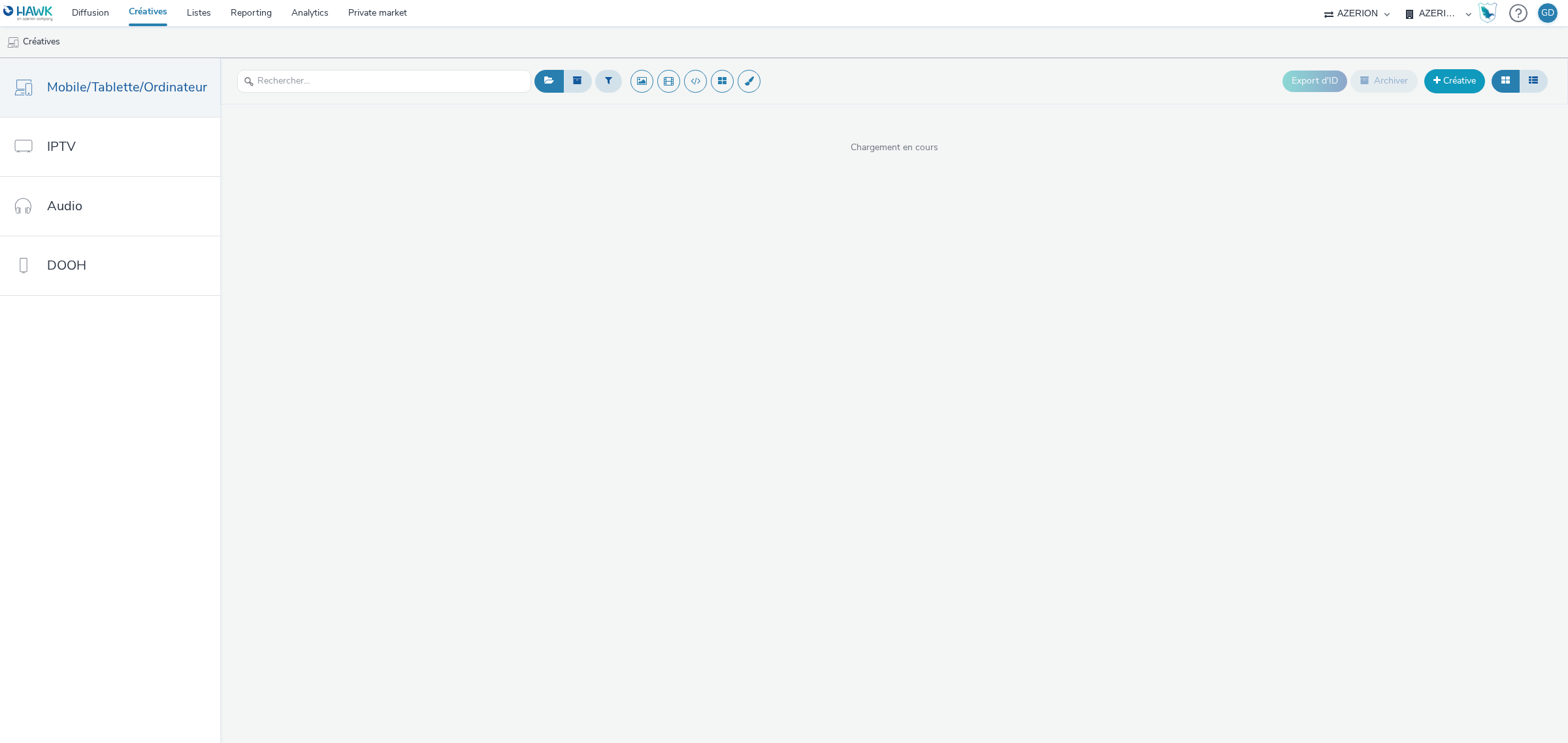
click at [1456, 75] on link "Créative" at bounding box center [1455, 81] width 61 height 23
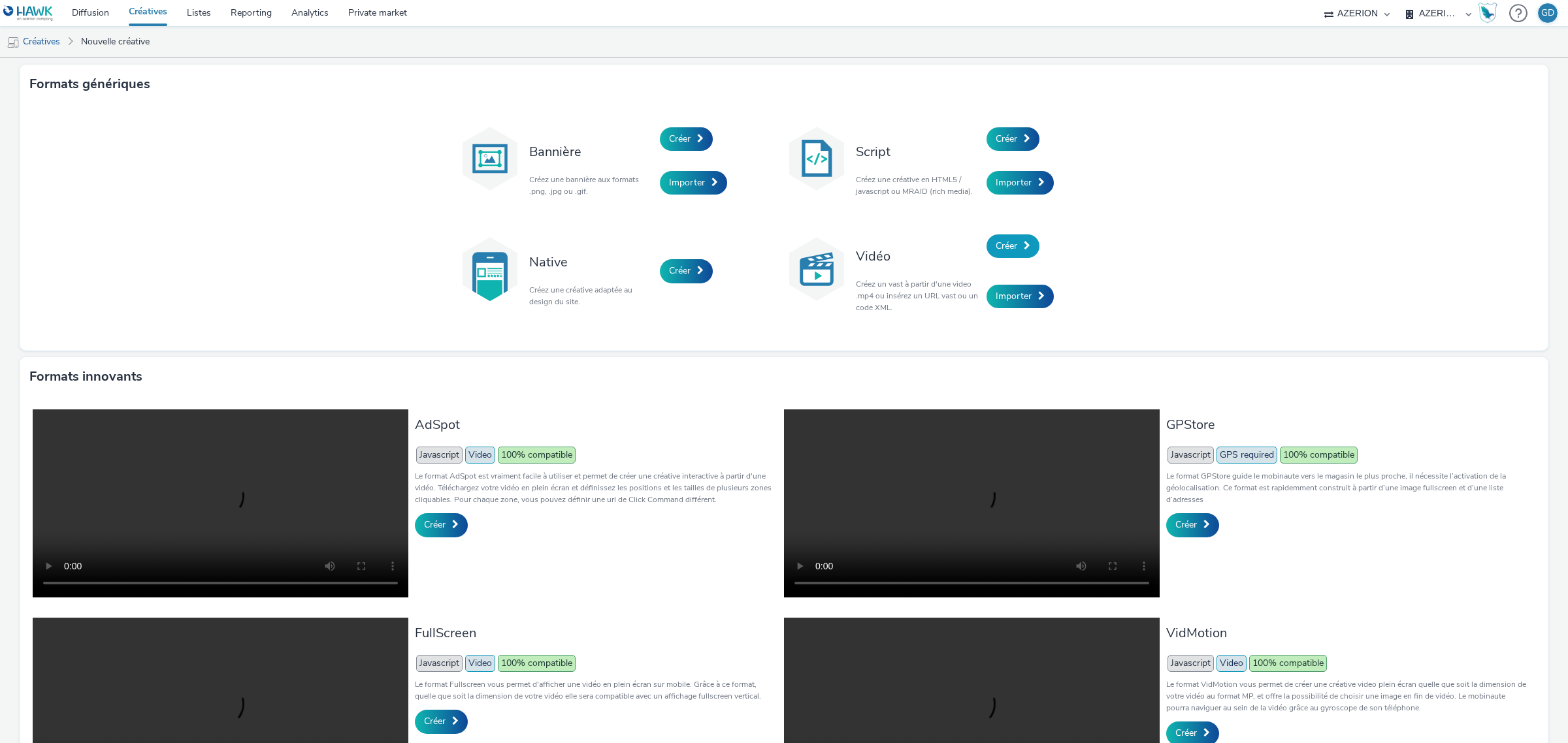
click at [1004, 249] on span "Créer" at bounding box center [1006, 245] width 21 height 13
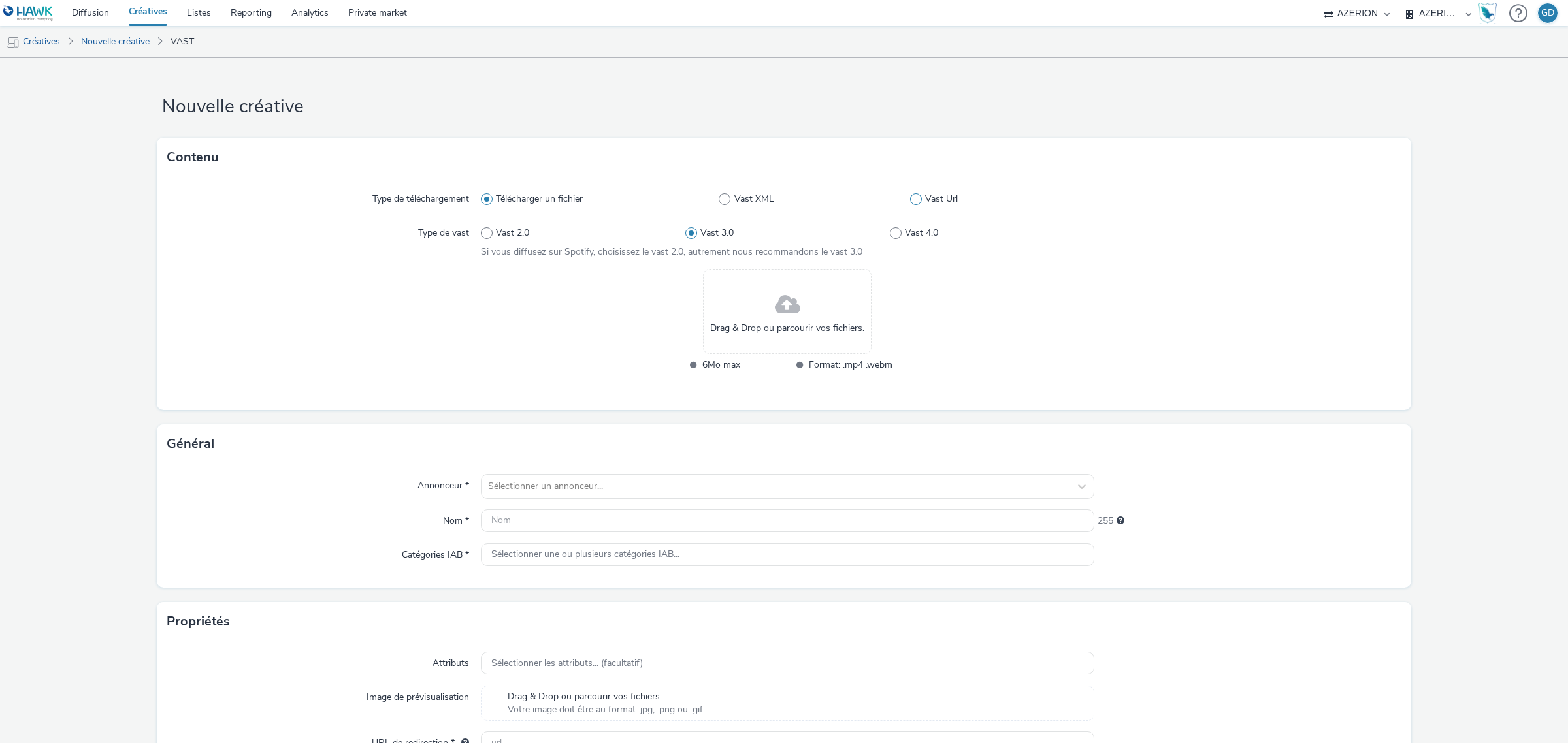
click at [903, 199] on div "Télécharger un fichier Vast XML Vast Url" at bounding box center [788, 199] width 614 height 23
click at [914, 204] on label "Vast Url" at bounding box center [1002, 199] width 185 height 14
click at [914, 204] on input "Vast Url" at bounding box center [915, 199] width 9 height 9
radio input "false"
radio input "true"
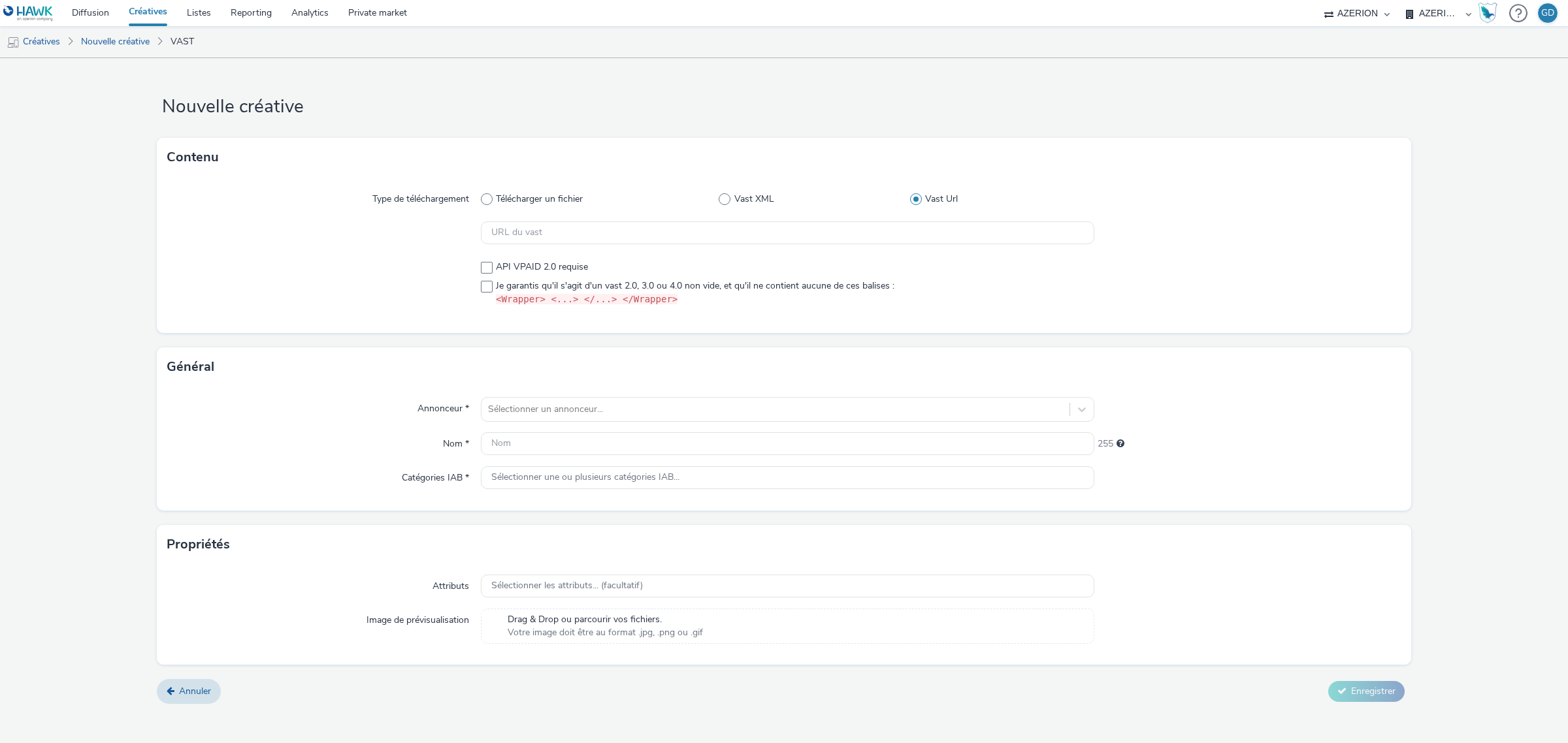
click at [479, 288] on div at bounding box center [324, 283] width 313 height 56
click at [481, 284] on span at bounding box center [487, 287] width 12 height 12
checkbox input "true"
click at [521, 439] on input "text" at bounding box center [788, 443] width 614 height 23
paste input "SU_Preroll_XPLN_PrixCoutant_AoutSept25"
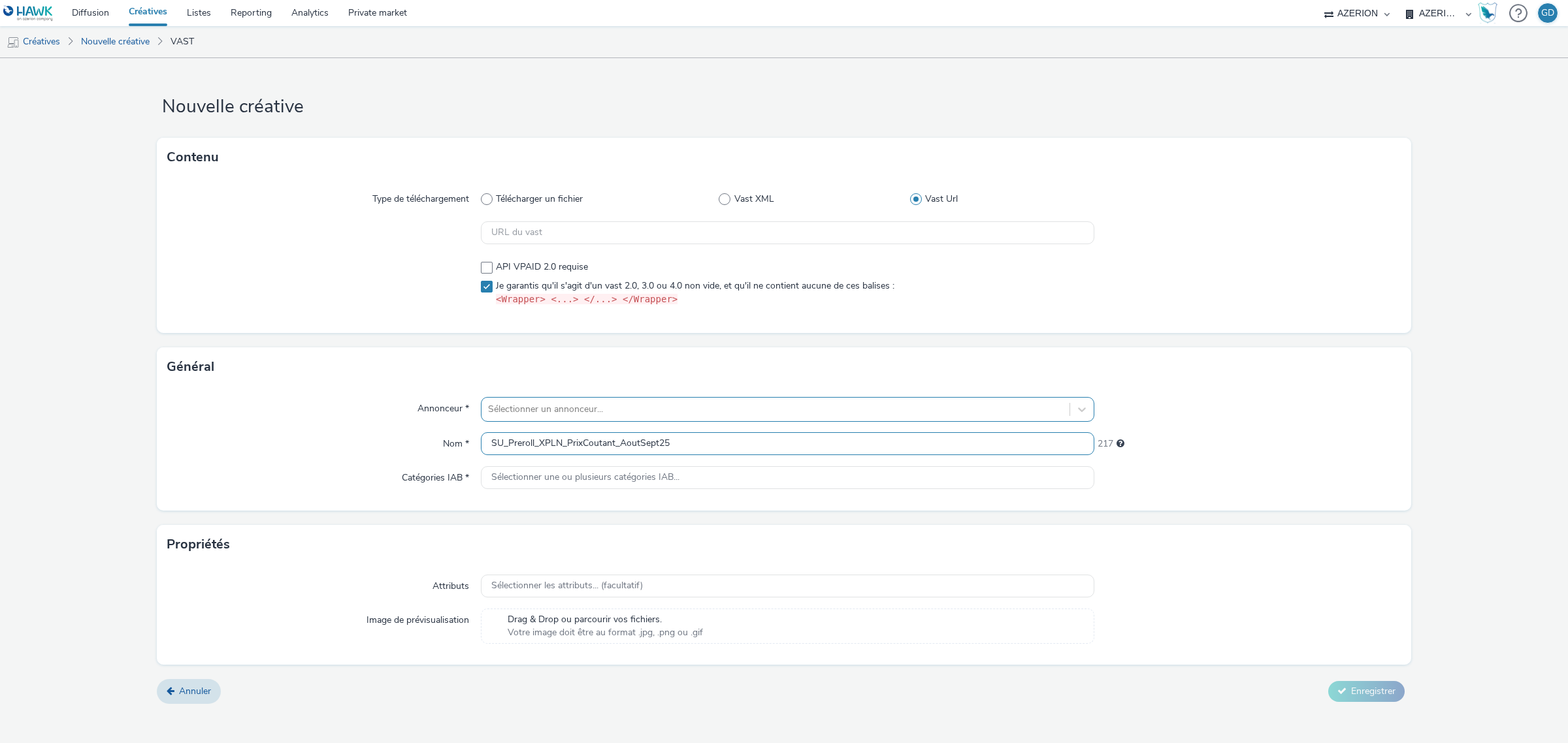
type input "SU_Preroll_XPLN_PrixCoutant_AoutSept25"
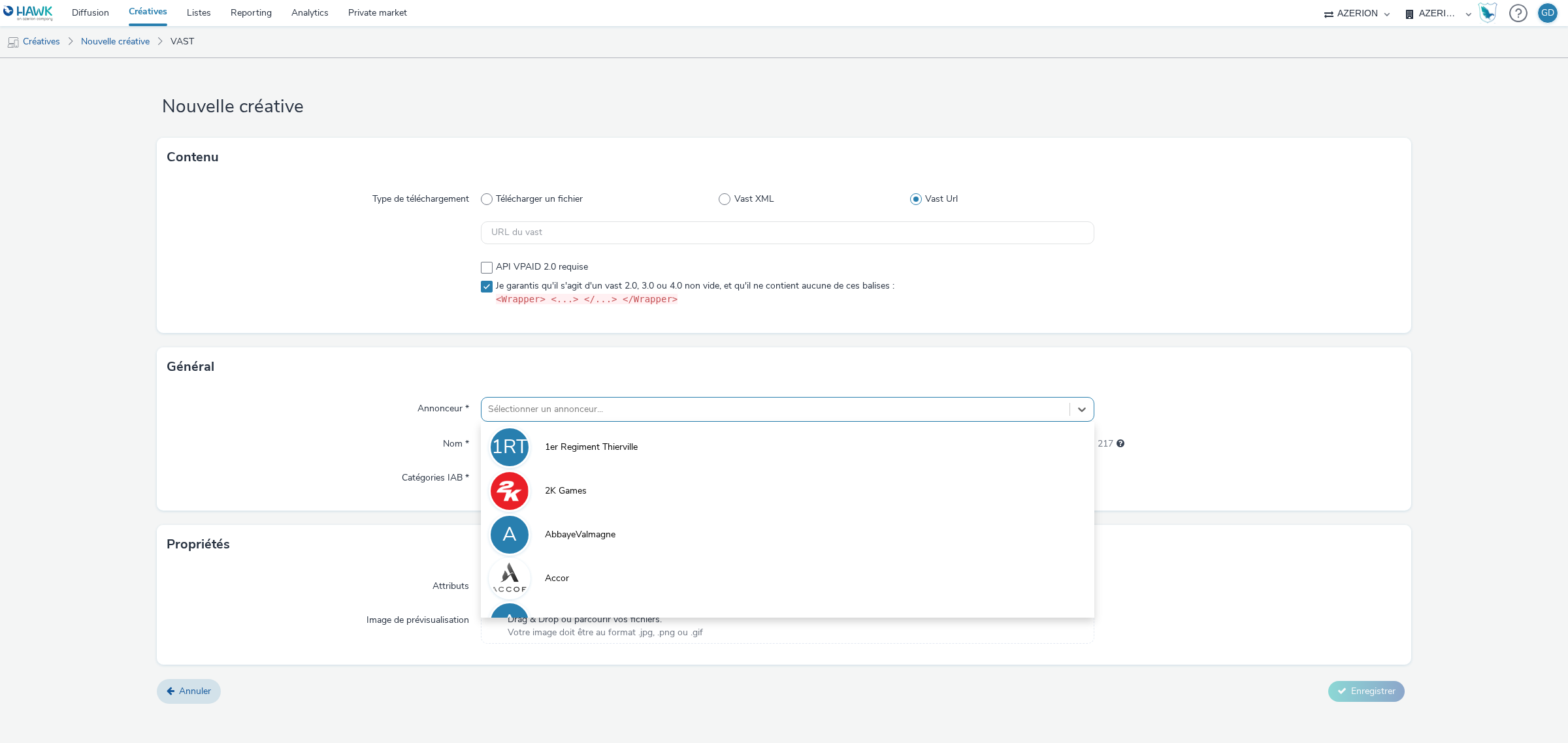
click at [560, 413] on div at bounding box center [775, 410] width 575 height 15
type input "coo"
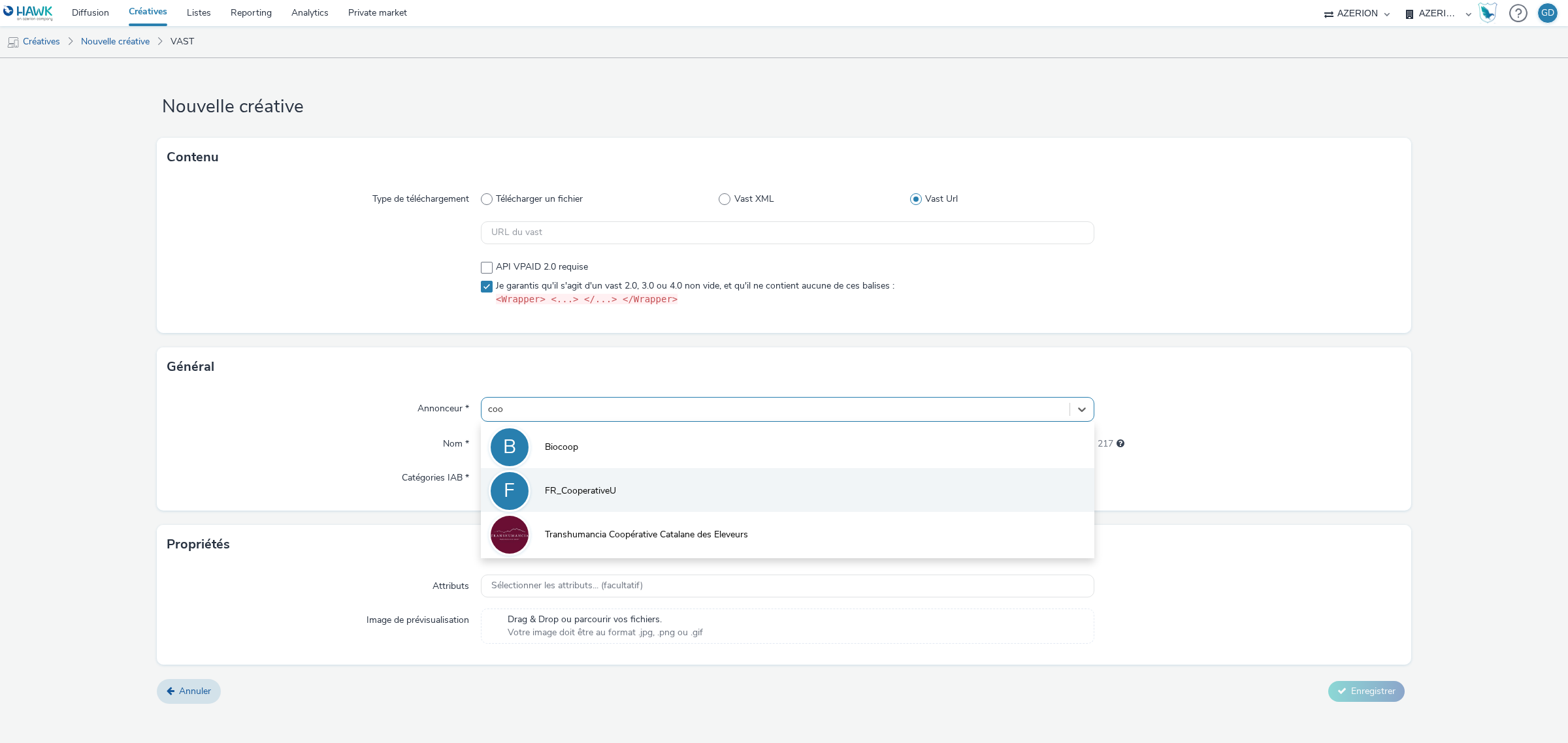
click at [580, 487] on span "FR_CooperativeU" at bounding box center [581, 492] width 72 height 14
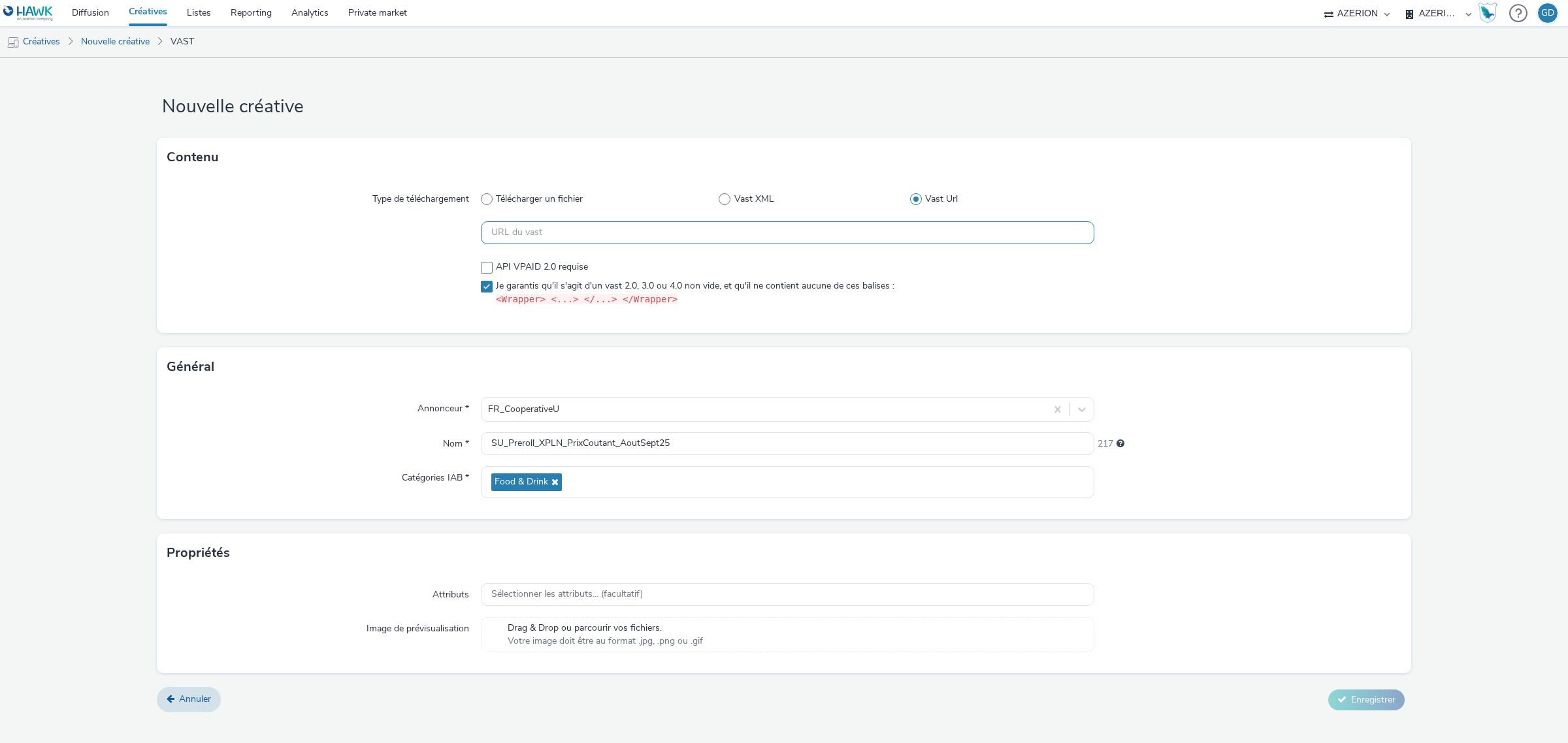
click at [509, 229] on input "text" at bounding box center [788, 233] width 614 height 23
paste input "https://[DOMAIN_NAME]/vast?vastUrl=mzfdz2vl1039955643&xid=heroiks&yid=azerion&z…"
type input "https://[DOMAIN_NAME]/vast?vastUrl=mzfdz2vl1039955643&xid=heroiks&yid=azerion&z…"
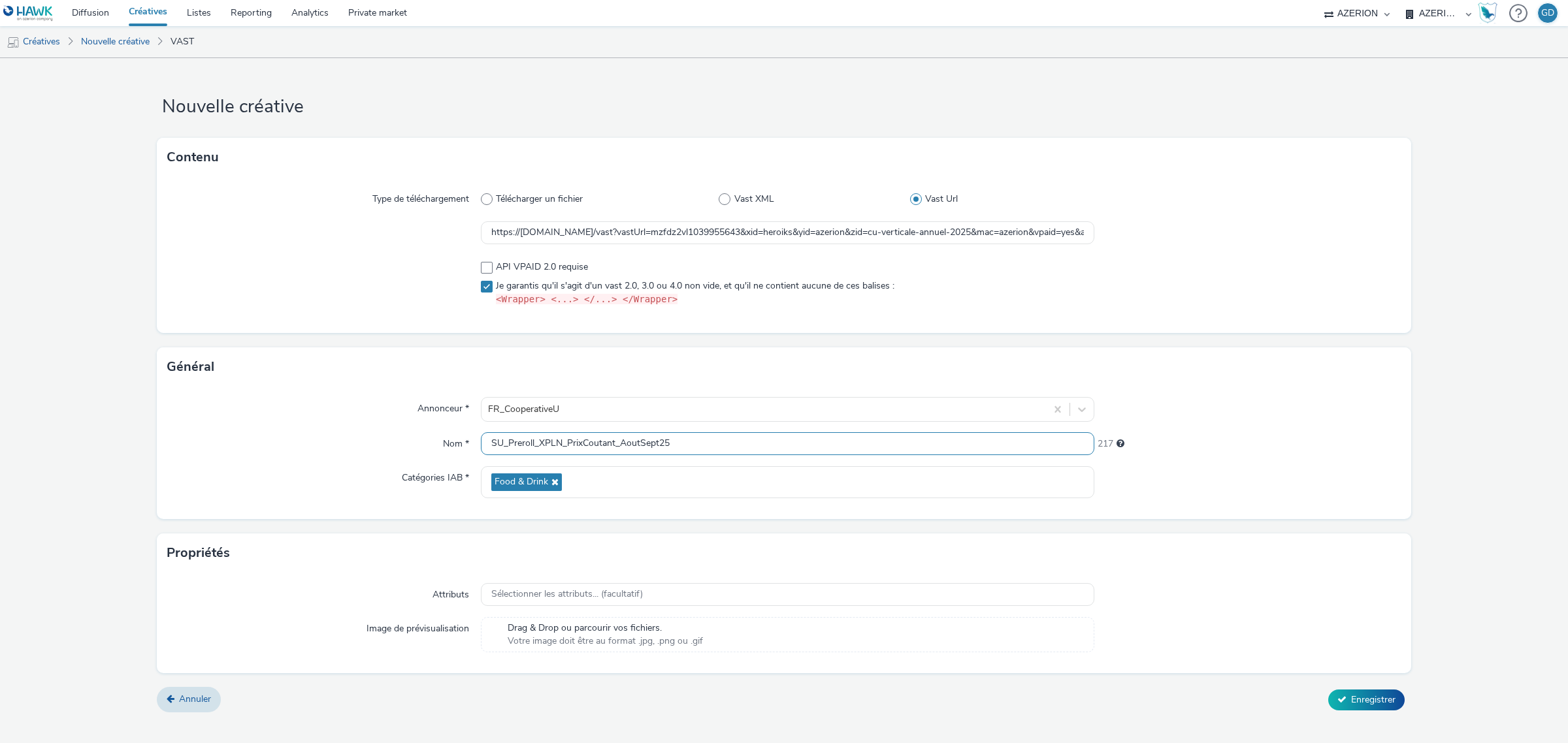
drag, startPoint x: 568, startPoint y: 441, endPoint x: 616, endPoint y: 443, distance: 48.0
click at [616, 443] on input "SU_Preroll_XPLN_PrixCoutant_AoutSept25" at bounding box center [788, 443] width 614 height 23
type input "SU_Preroll_XPLN_Cooperative_AoutSept25"
click at [987, 523] on form "Nouvelle créative Contenu Type de téléchargement Télécharger un fichier Vast XM…" at bounding box center [784, 389] width 1568 height 664
click at [1357, 690] on button "Enregistrer" at bounding box center [1366, 700] width 76 height 21
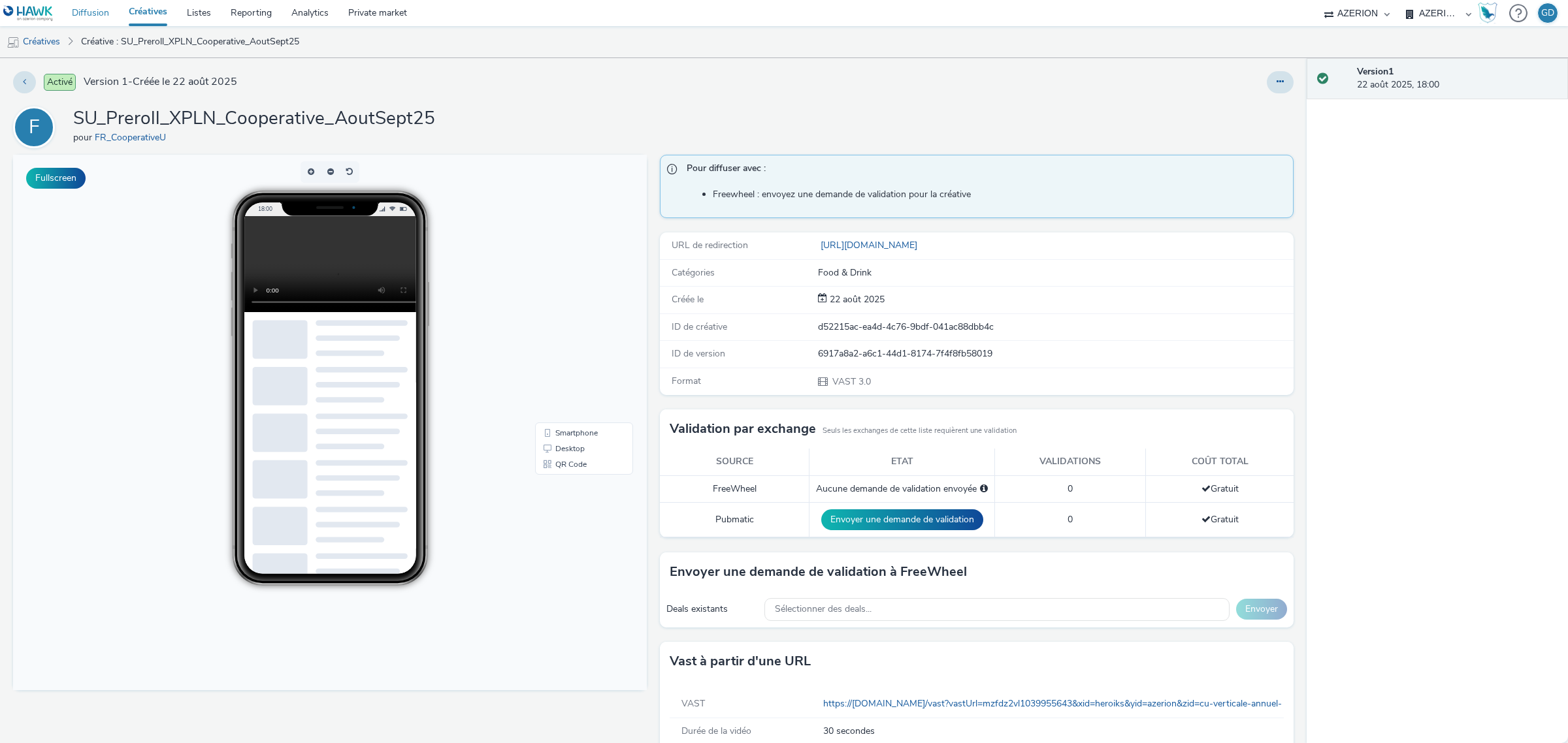
click at [83, 5] on link "Diffusion" at bounding box center [90, 13] width 57 height 26
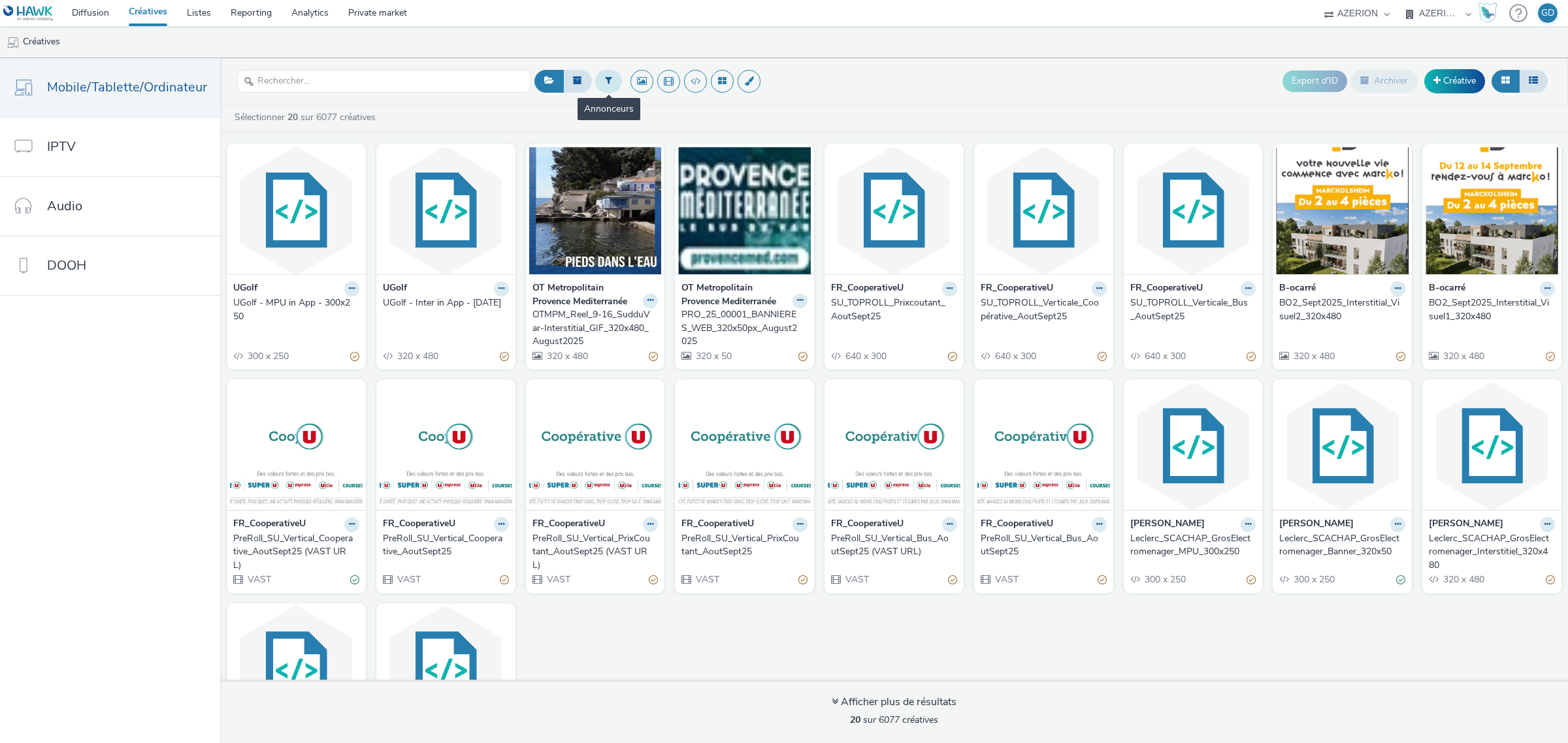
click at [606, 79] on icon at bounding box center [608, 79] width 7 height 9
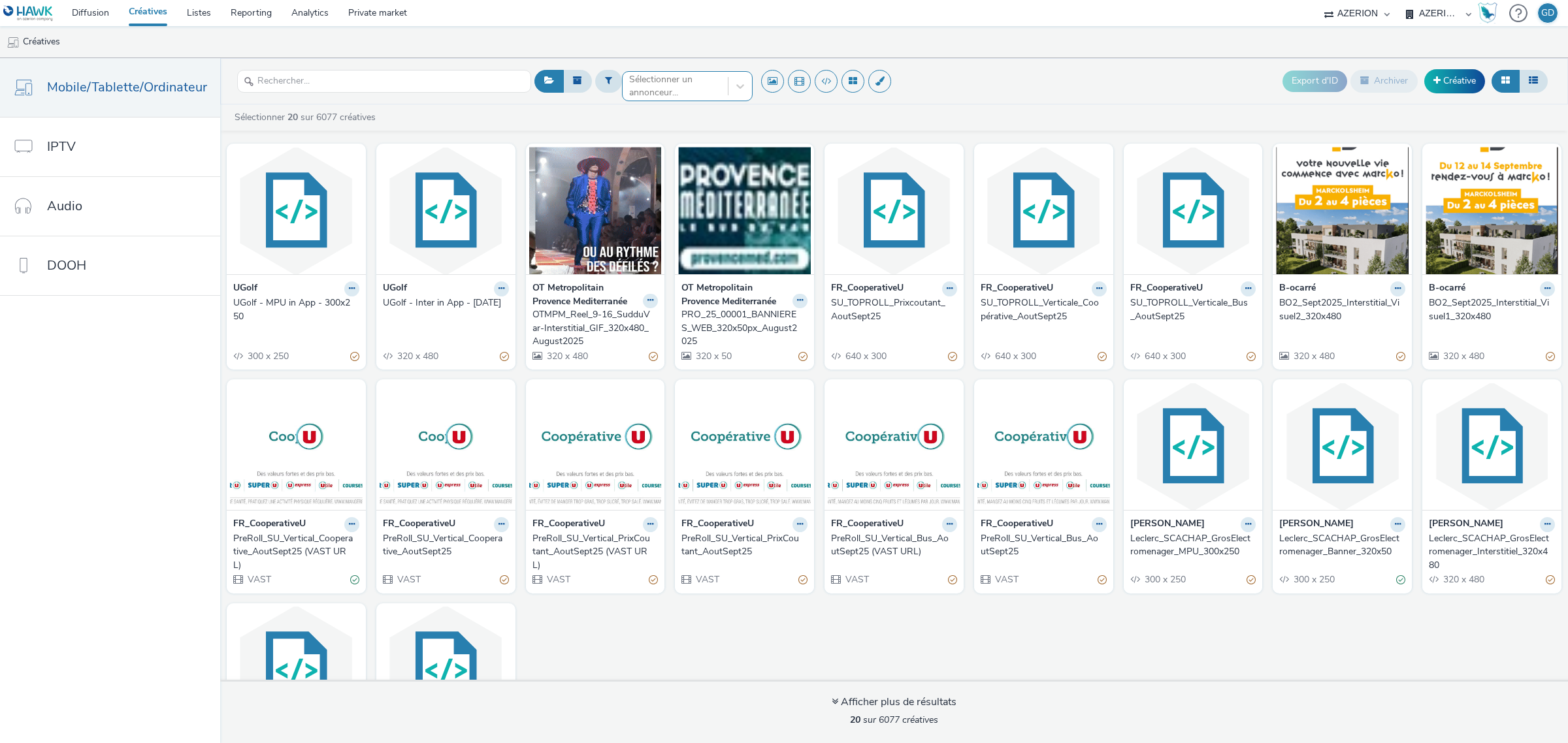
click at [688, 79] on div at bounding box center [675, 86] width 92 height 15
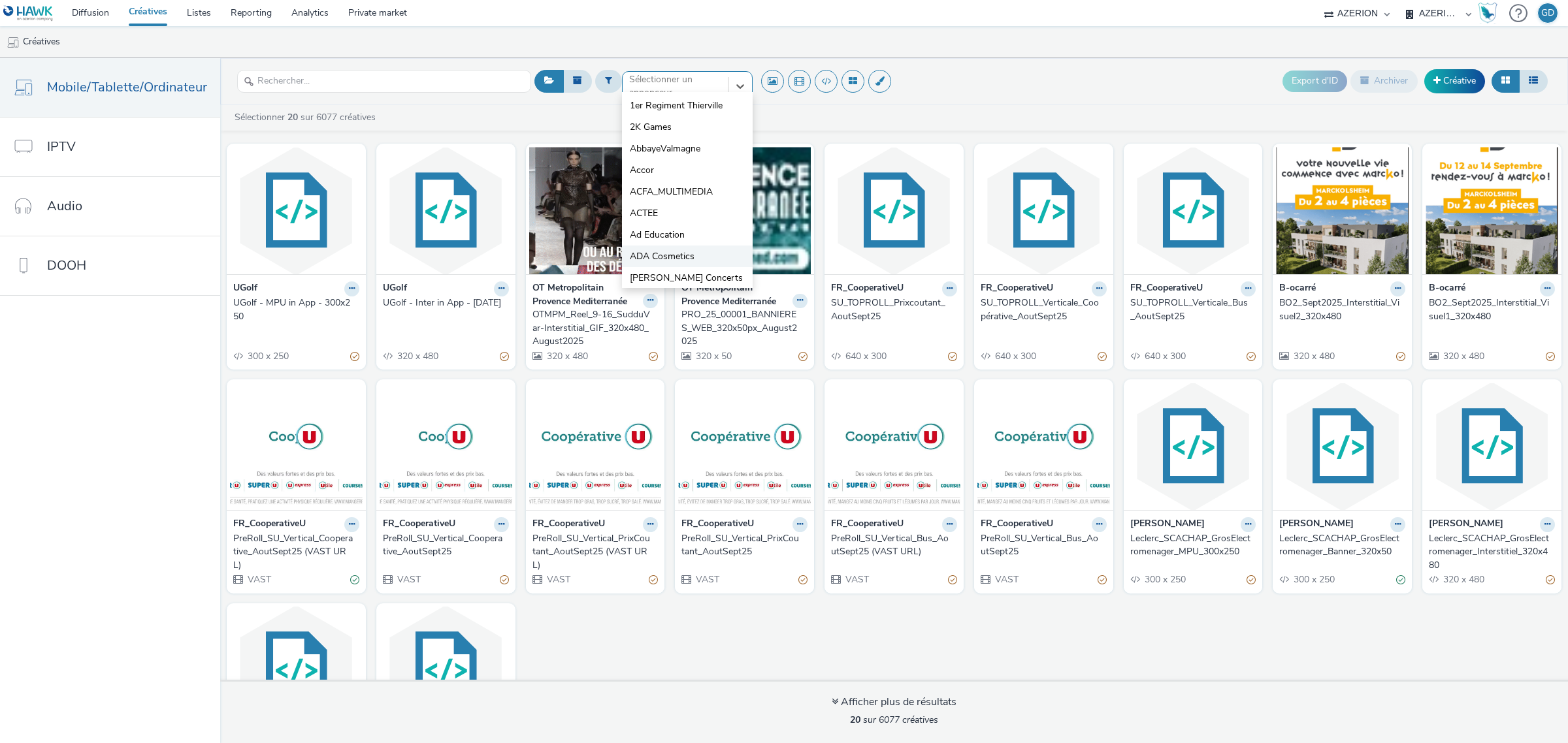
scroll to position [24, 0]
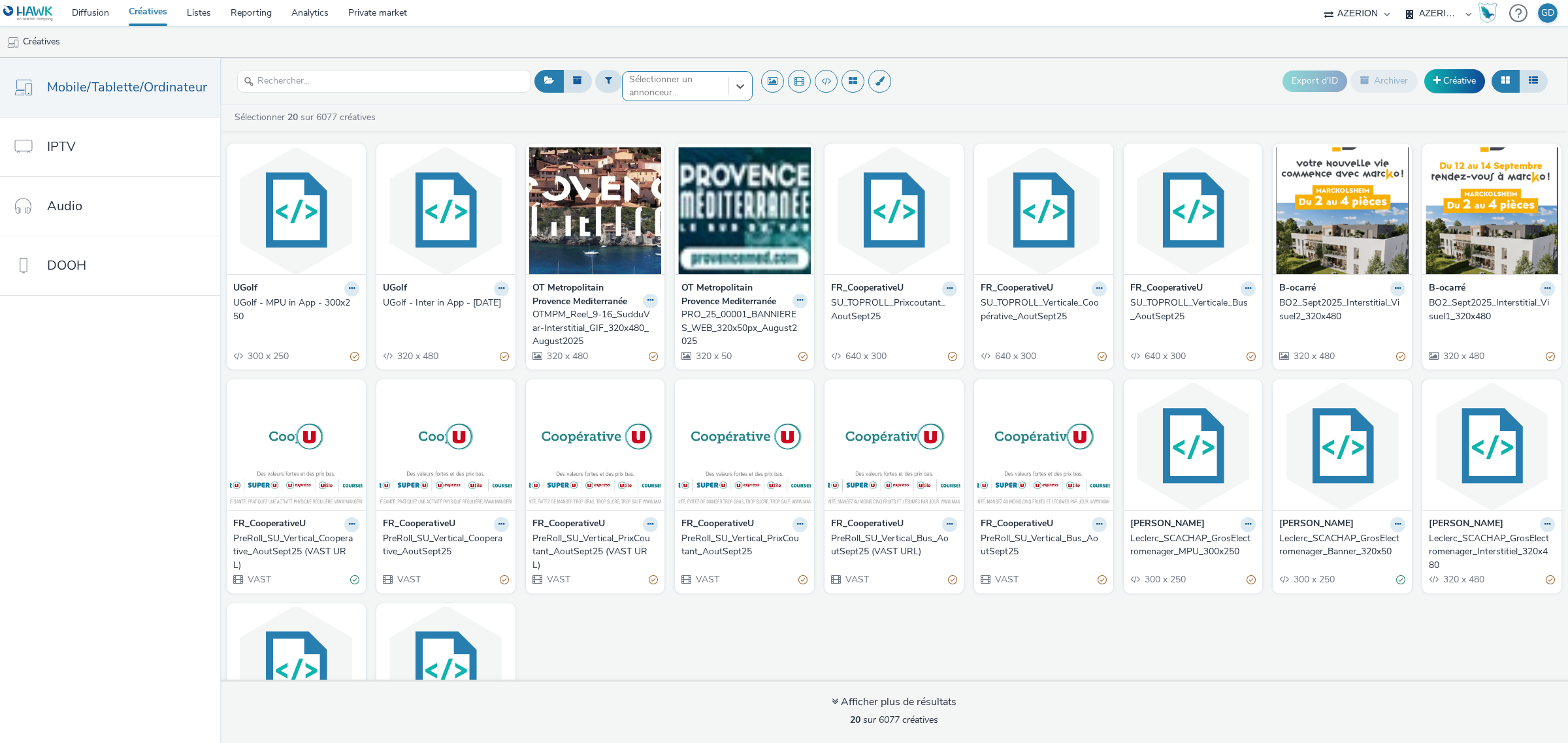
click at [674, 80] on div at bounding box center [675, 86] width 92 height 15
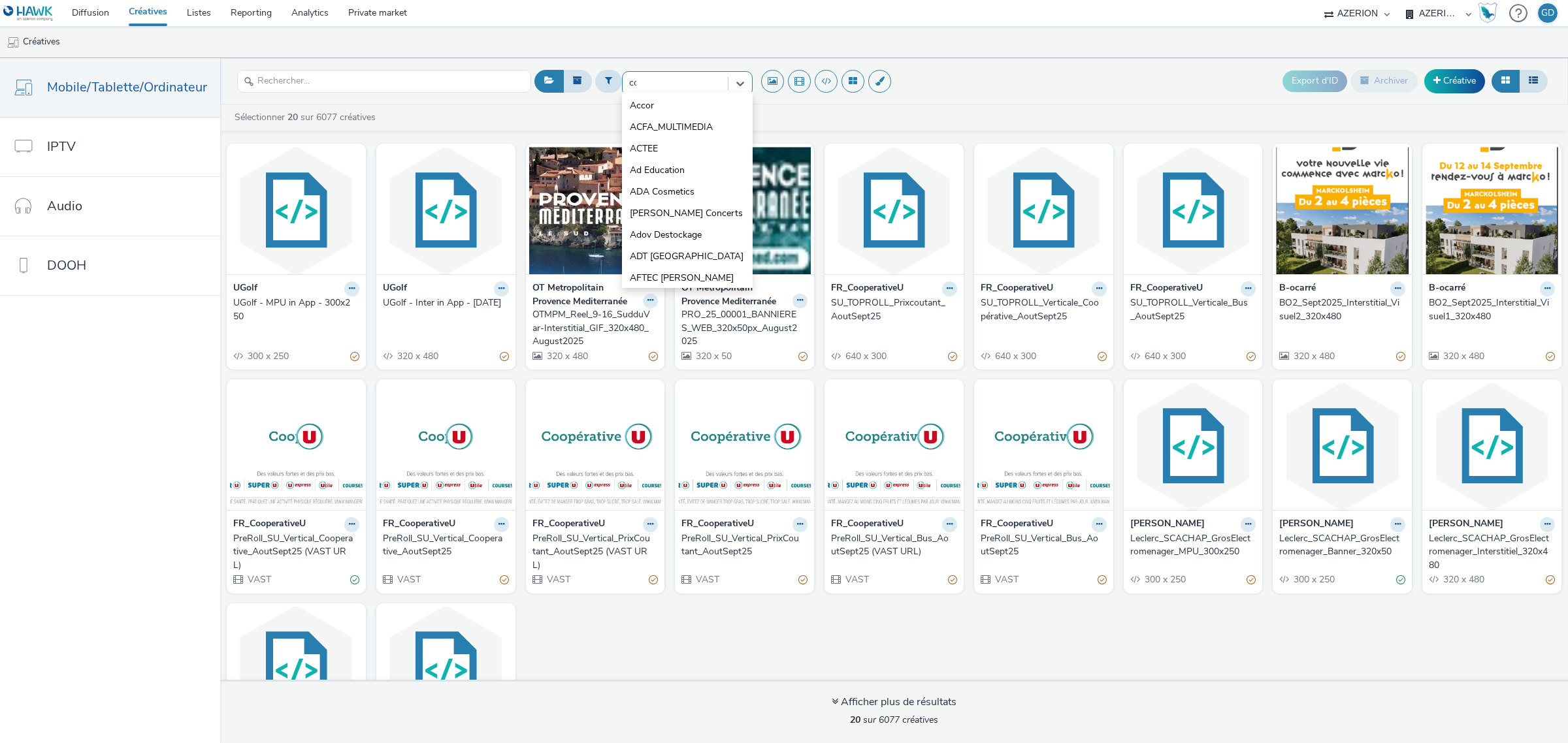
type input "coo"
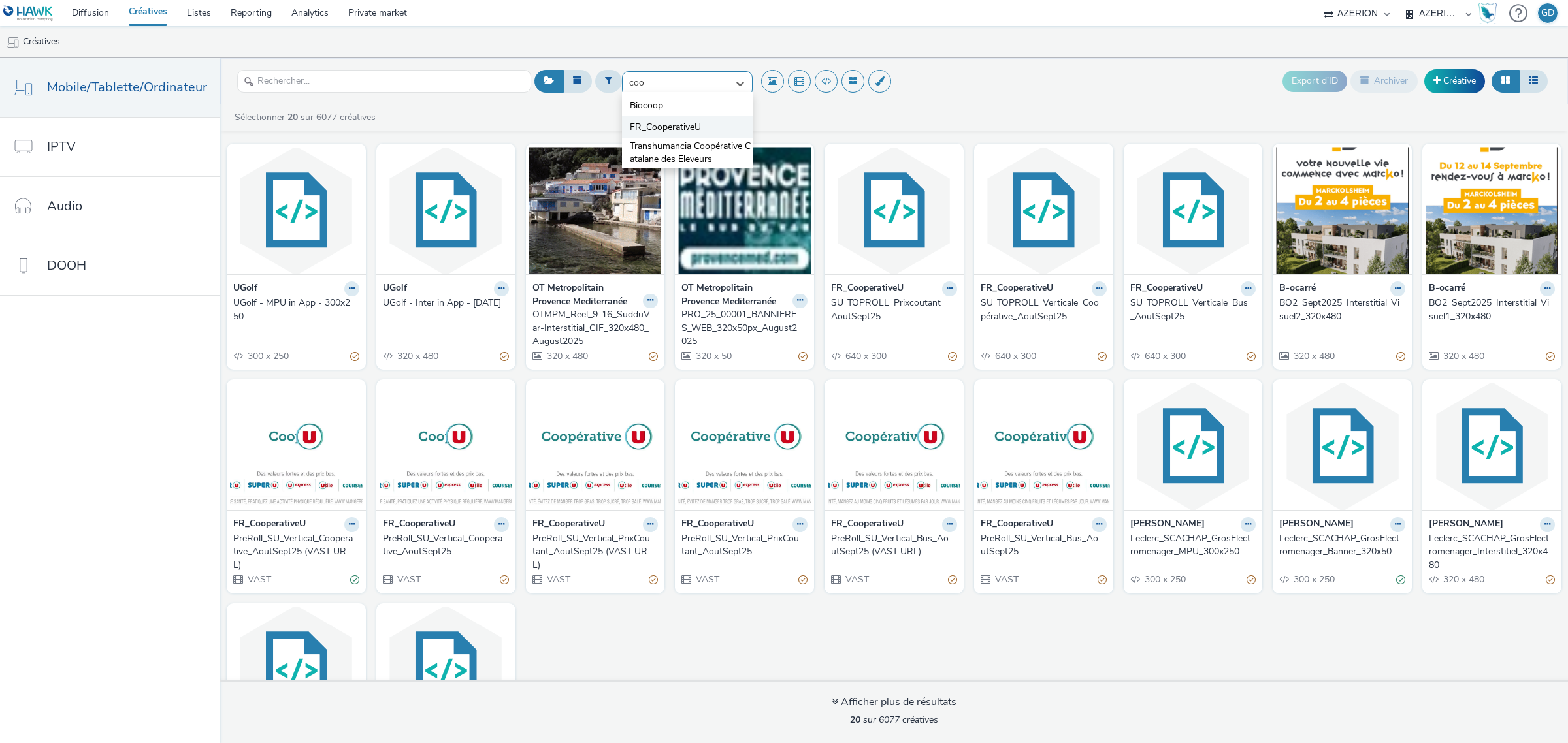
click at [670, 129] on span "FR_CooperativeU" at bounding box center [666, 128] width 72 height 14
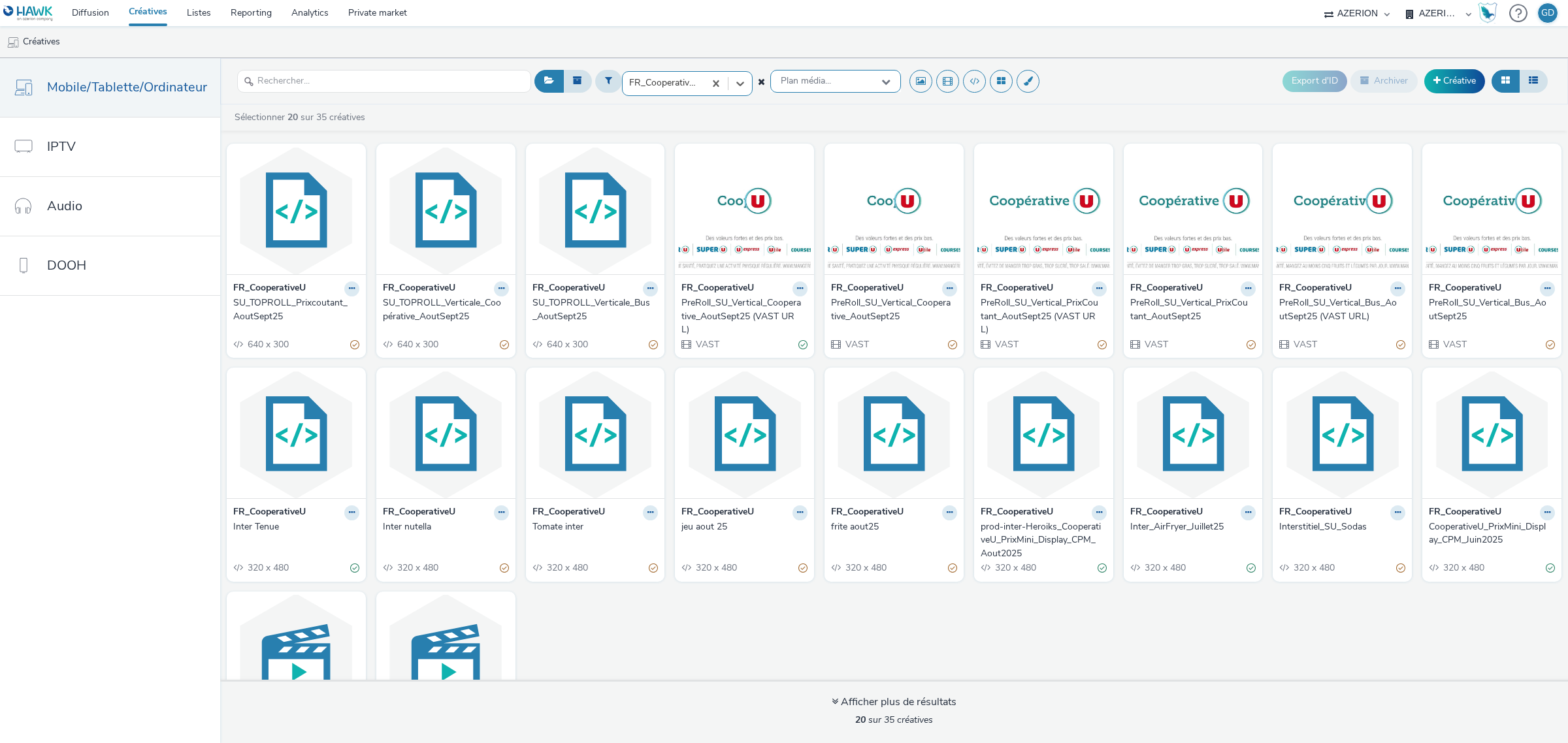
click at [817, 80] on span "Plan média..." at bounding box center [806, 80] width 50 height 11
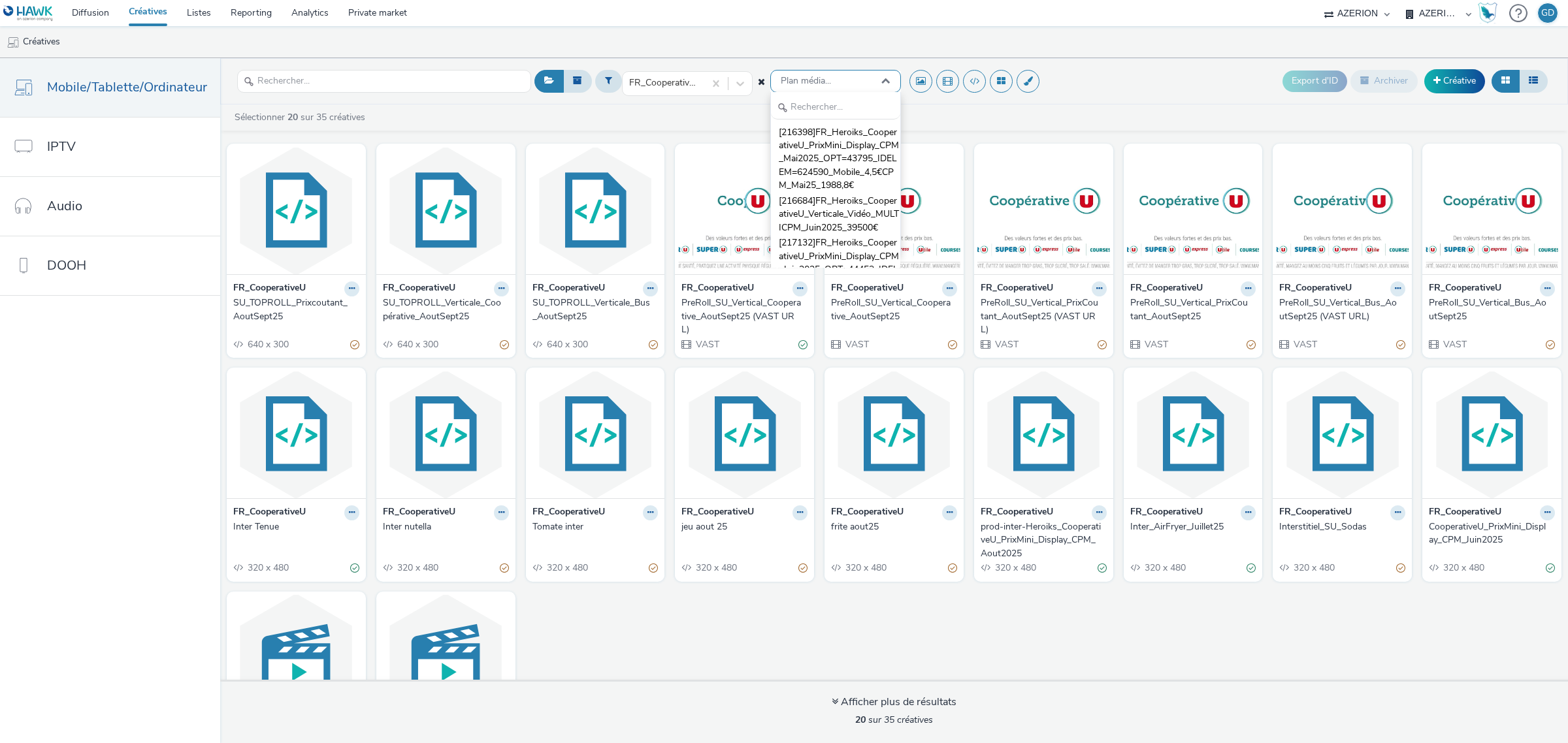
scroll to position [0, 0]
type input "vert"
click at [834, 147] on span "[216684]FR_Heroiks_CooperativeU_Verticale_Vidéo_MULTICPM_Juin2025_39500€" at bounding box center [840, 145] width 122 height 40
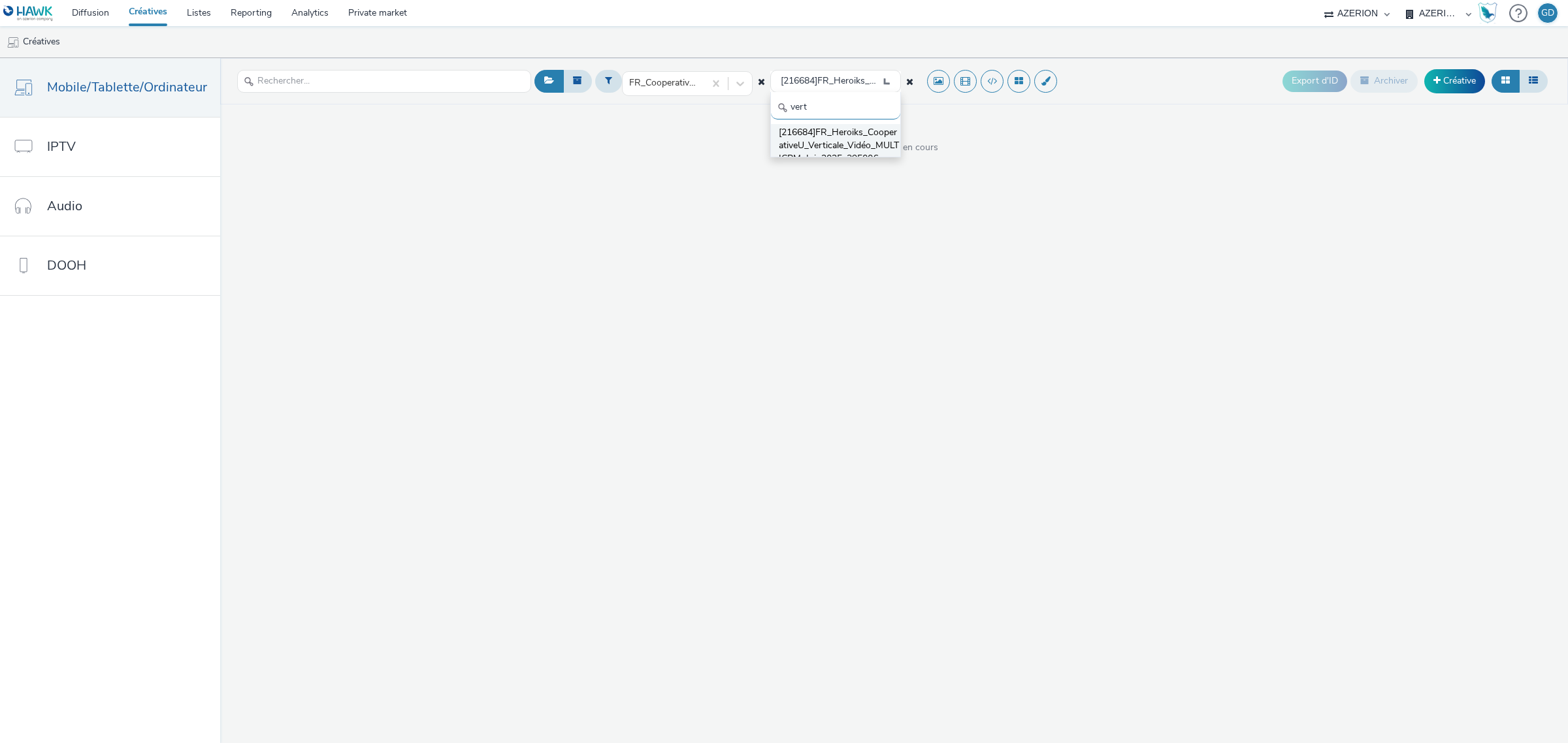
scroll to position [1, 0]
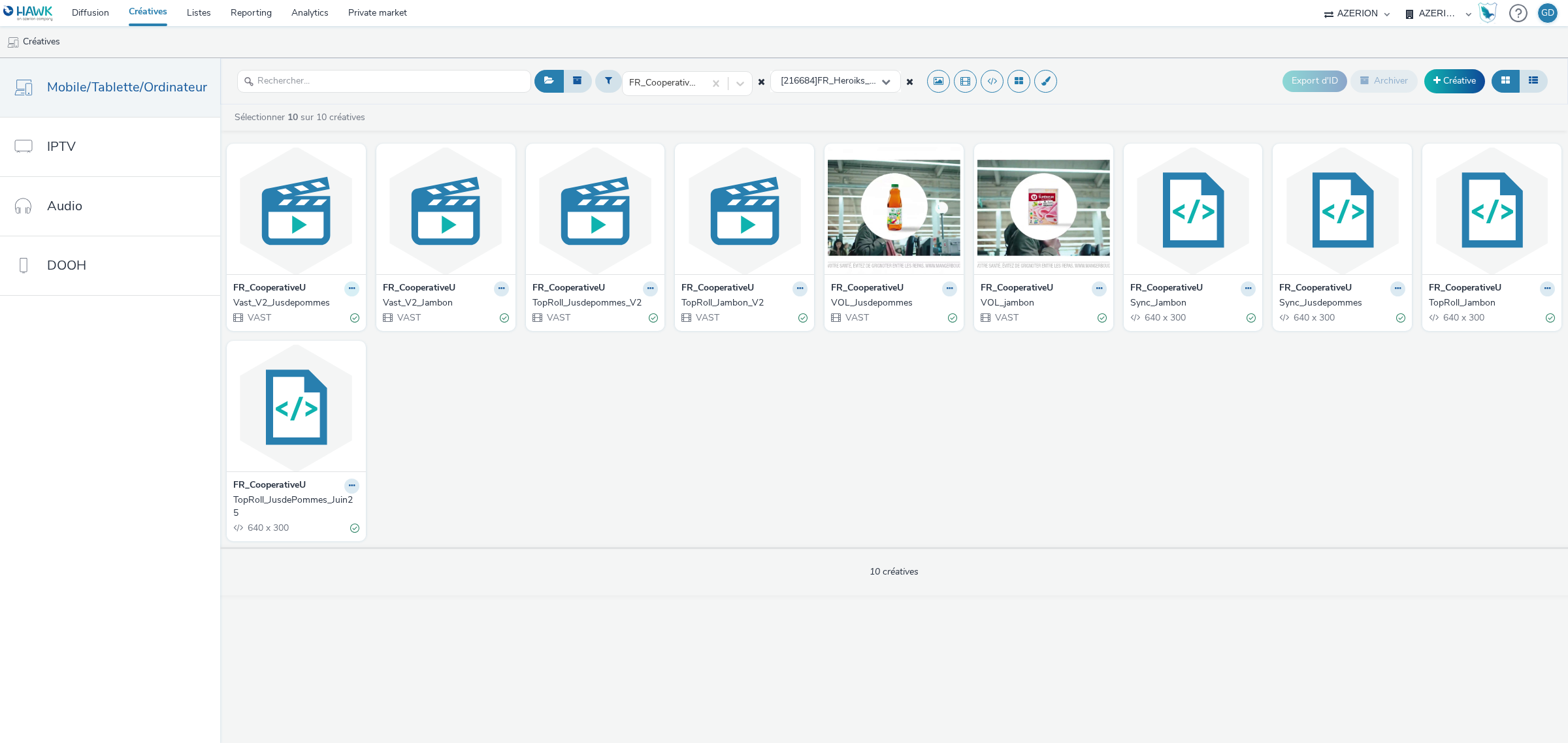
click at [354, 287] on button at bounding box center [352, 289] width 15 height 15
click at [299, 307] on link "Modifier" at bounding box center [309, 311] width 98 height 26
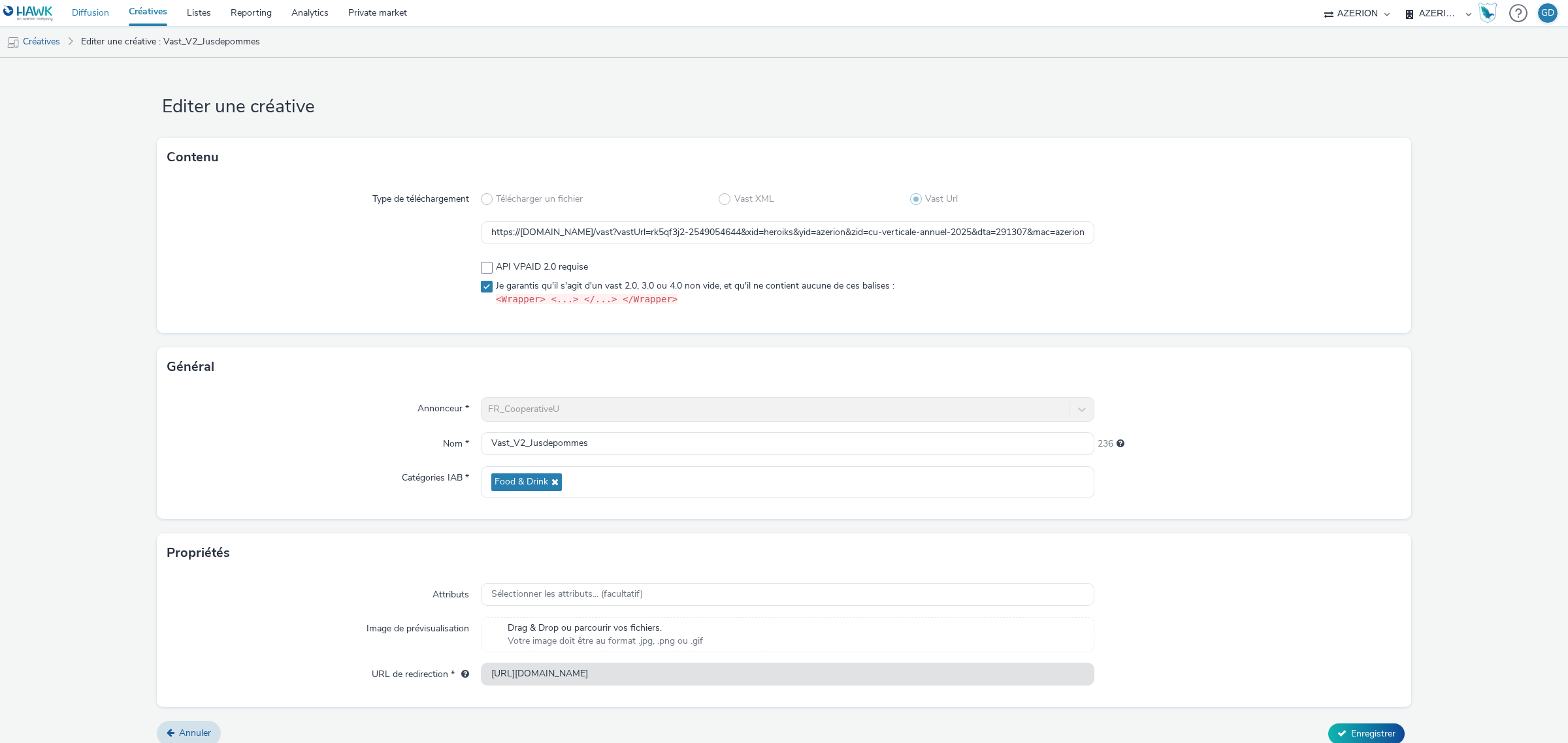
click at [102, 14] on link "Diffusion" at bounding box center [90, 13] width 57 height 26
